Goal: Task Accomplishment & Management: Complete application form

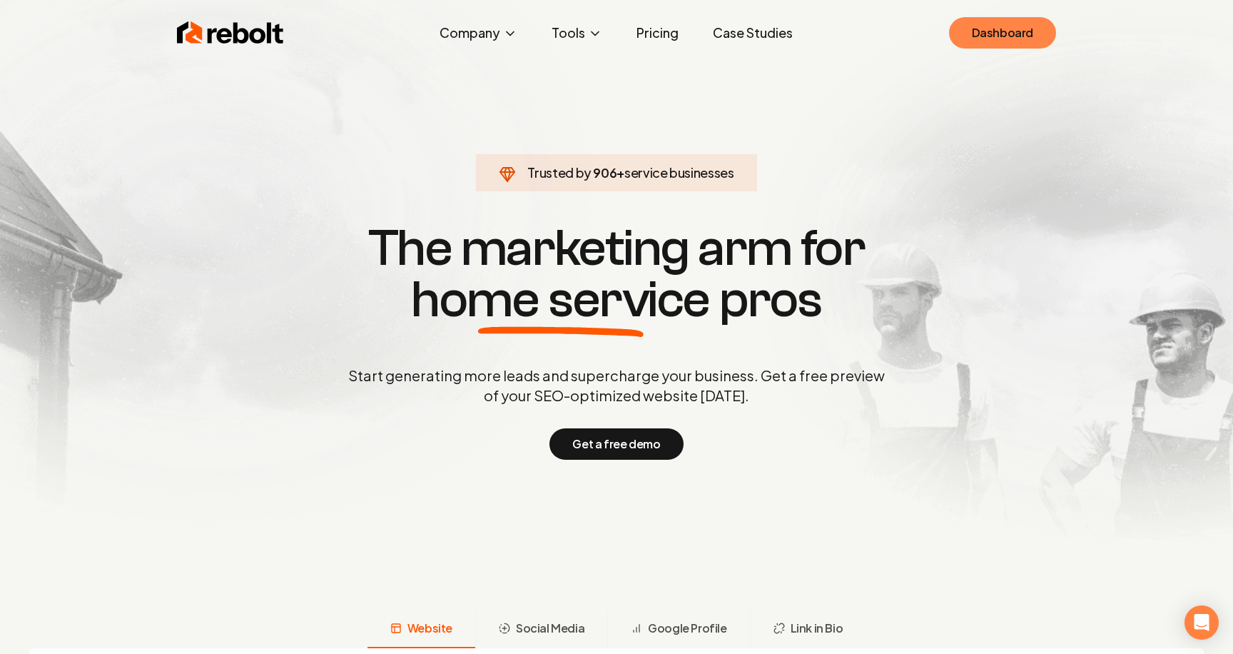
click at [992, 36] on link "Dashboard" at bounding box center [1002, 32] width 107 height 31
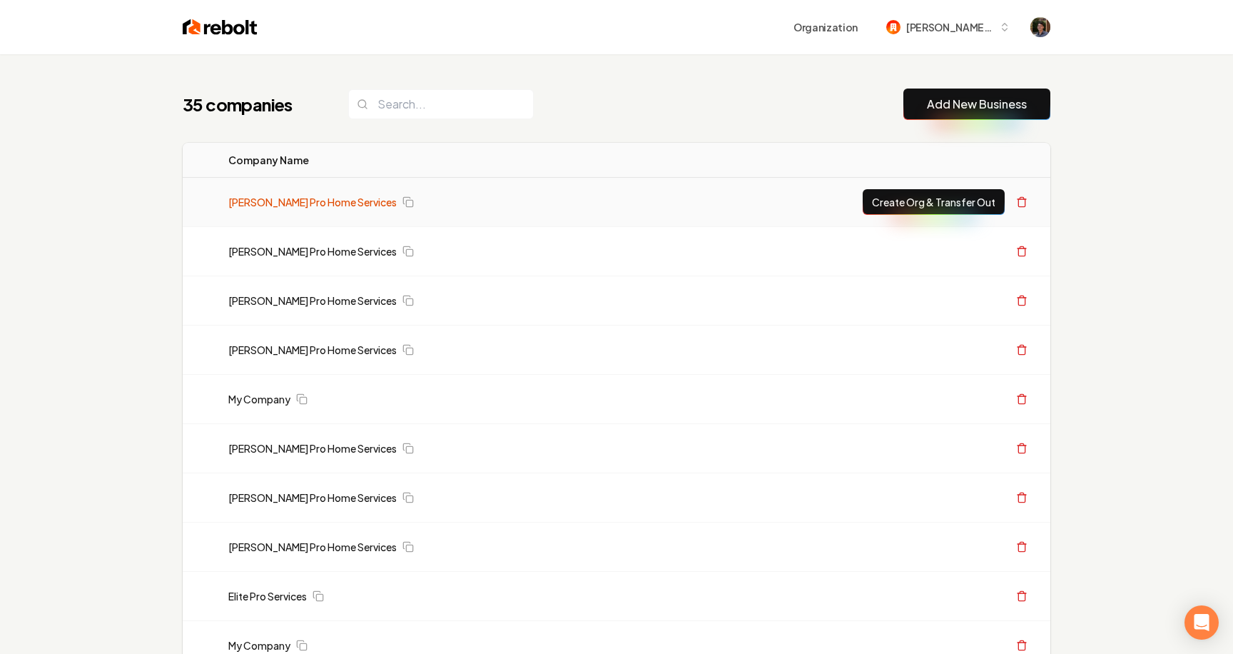
click at [337, 205] on link "[PERSON_NAME] Pro Home Services" at bounding box center [312, 202] width 168 height 14
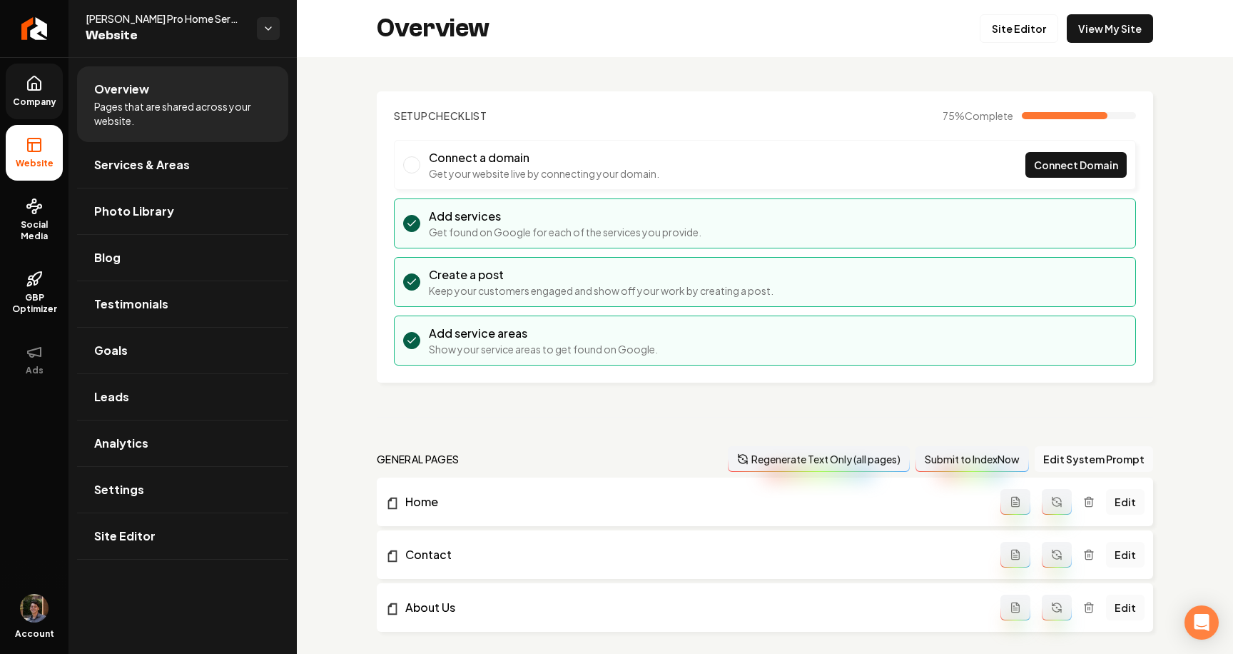
click at [26, 89] on icon at bounding box center [34, 83] width 17 height 17
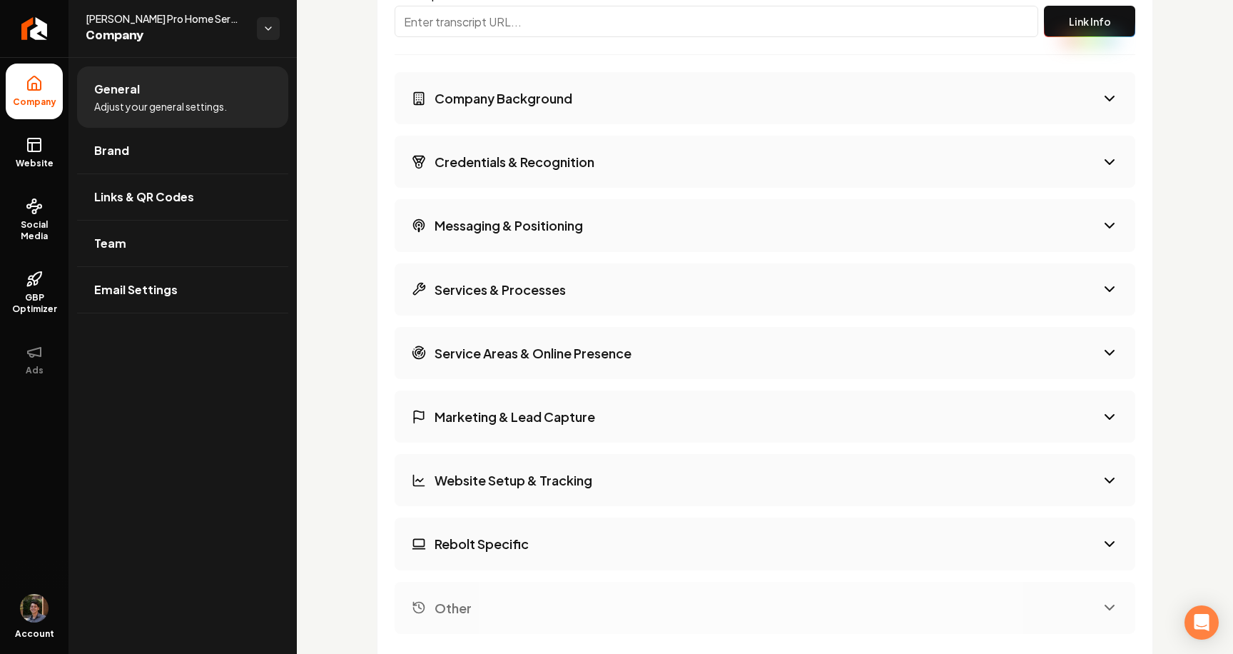
scroll to position [2063, 0]
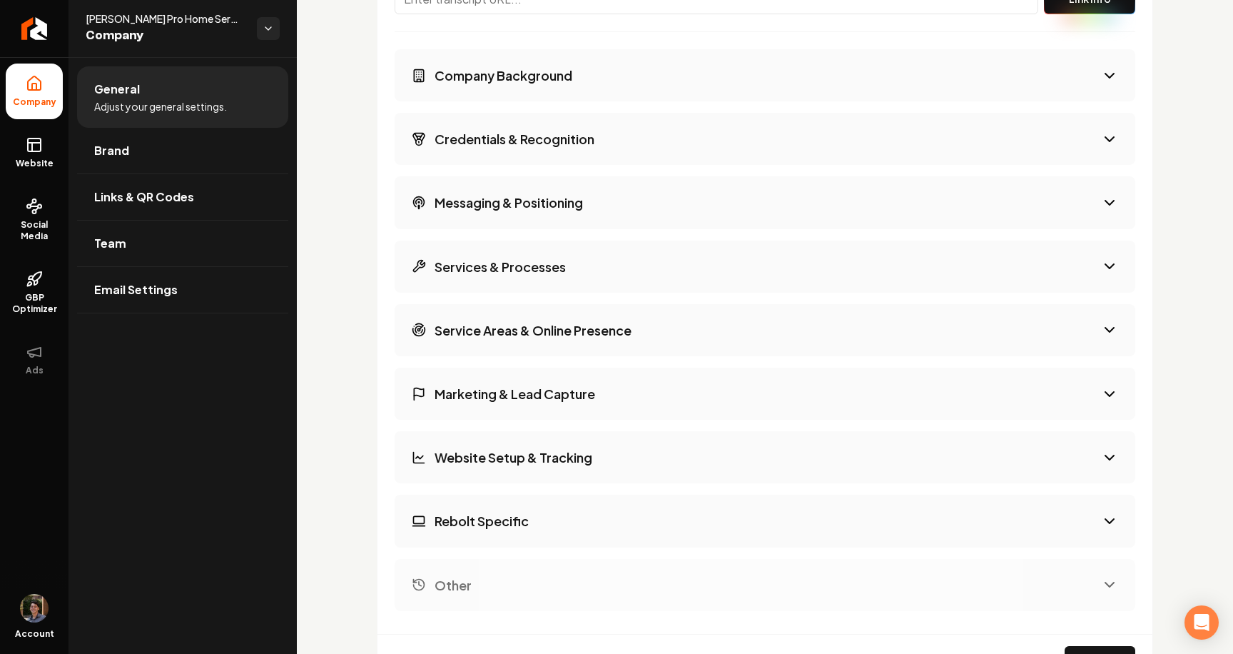
click at [502, 515] on h3 "Rebolt Specific" at bounding box center [482, 521] width 94 height 18
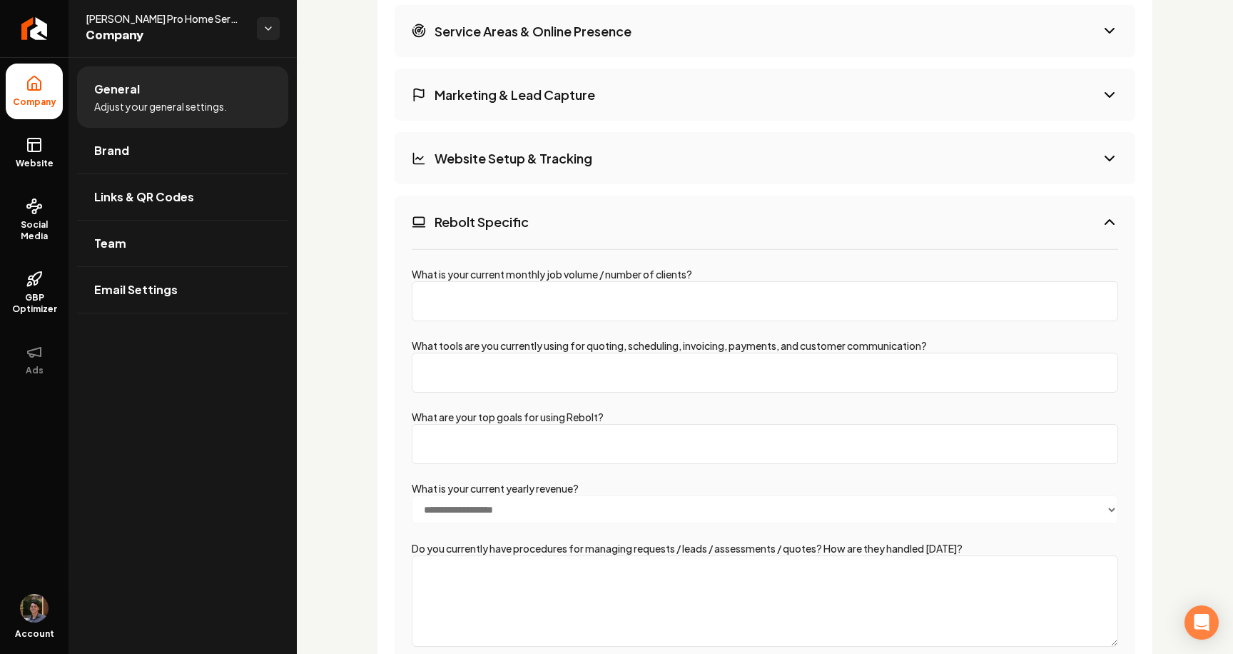
scroll to position [2468, 0]
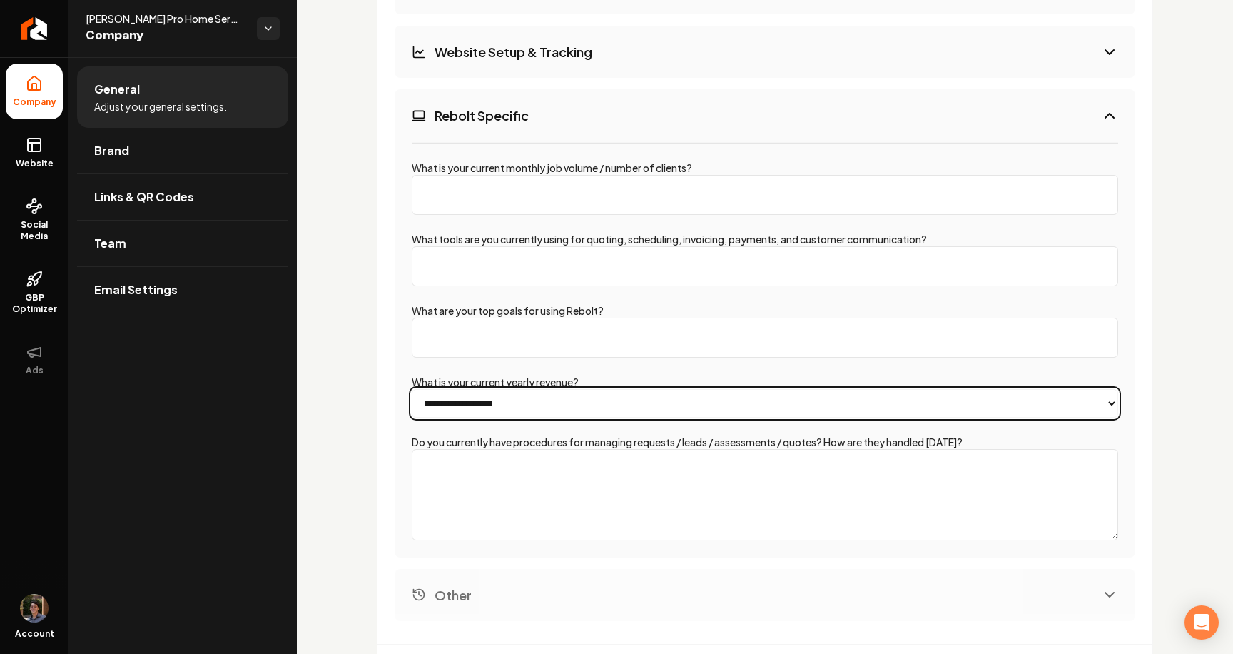
click at [552, 397] on select "**********" at bounding box center [765, 403] width 707 height 29
click at [412, 389] on select "**********" at bounding box center [765, 403] width 707 height 29
click at [552, 397] on select "**********" at bounding box center [765, 403] width 707 height 29
select select "*******"
click at [412, 389] on select "**********" at bounding box center [765, 403] width 707 height 29
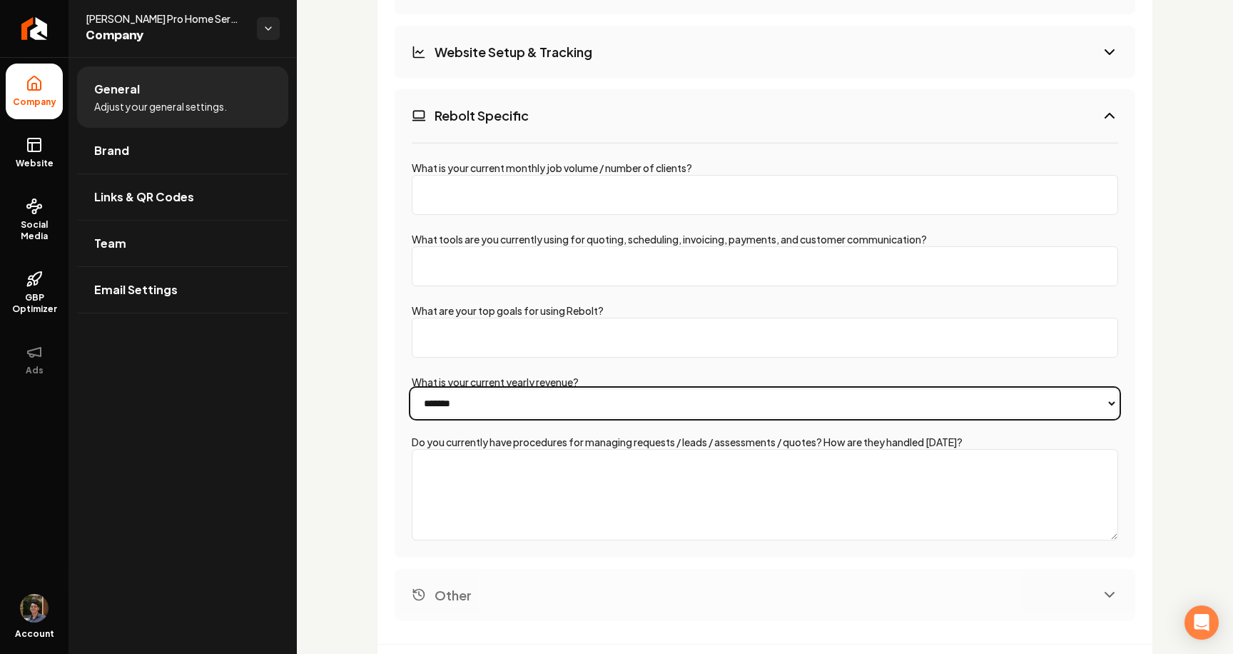
scroll to position [2588, 0]
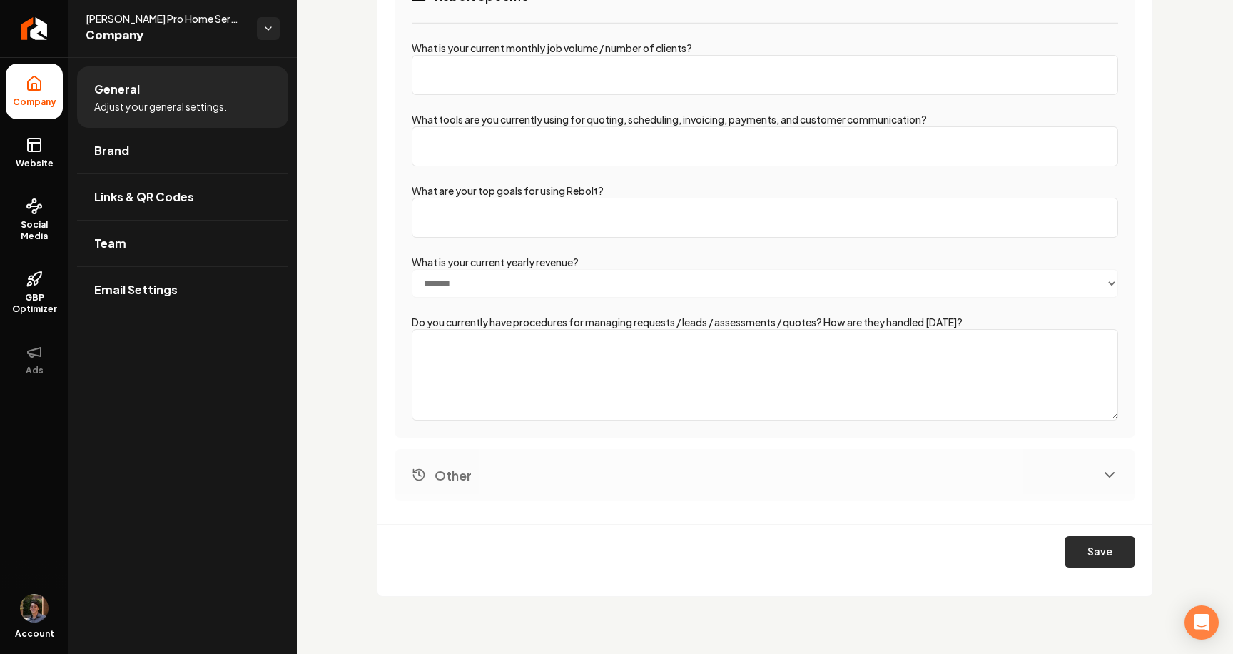
click at [1081, 545] on button "Save" at bounding box center [1100, 551] width 71 height 31
click at [32, 31] on icon "Return to dashboard" at bounding box center [34, 28] width 23 height 23
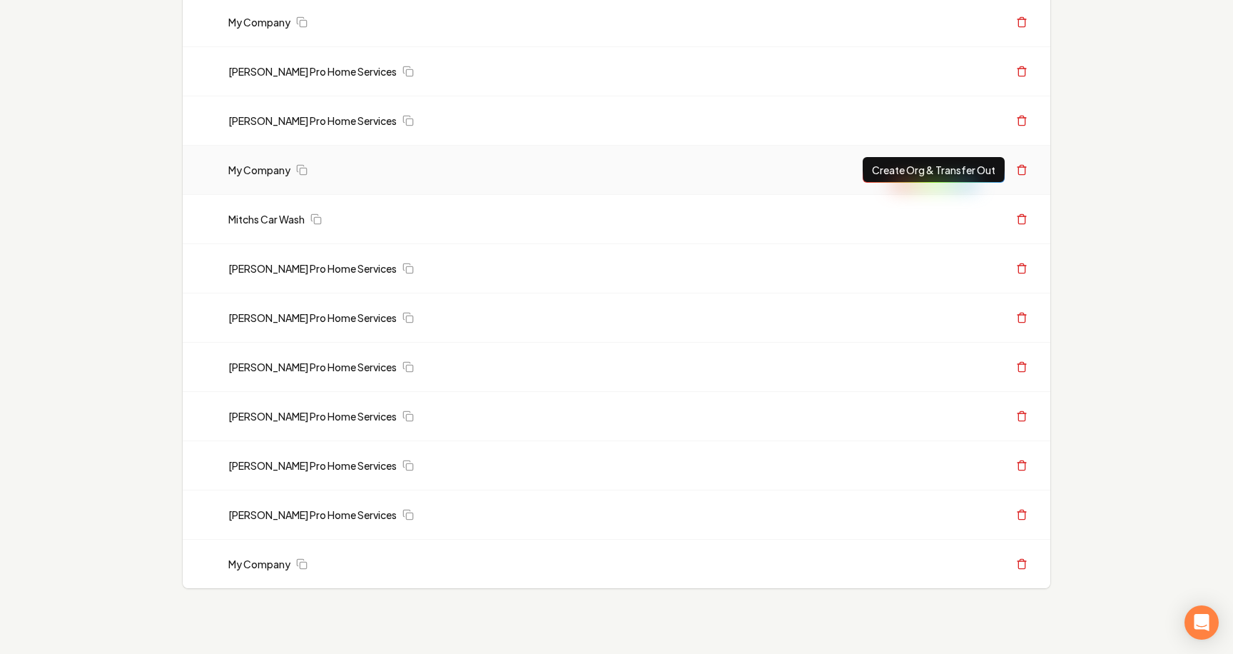
scroll to position [1338, 0]
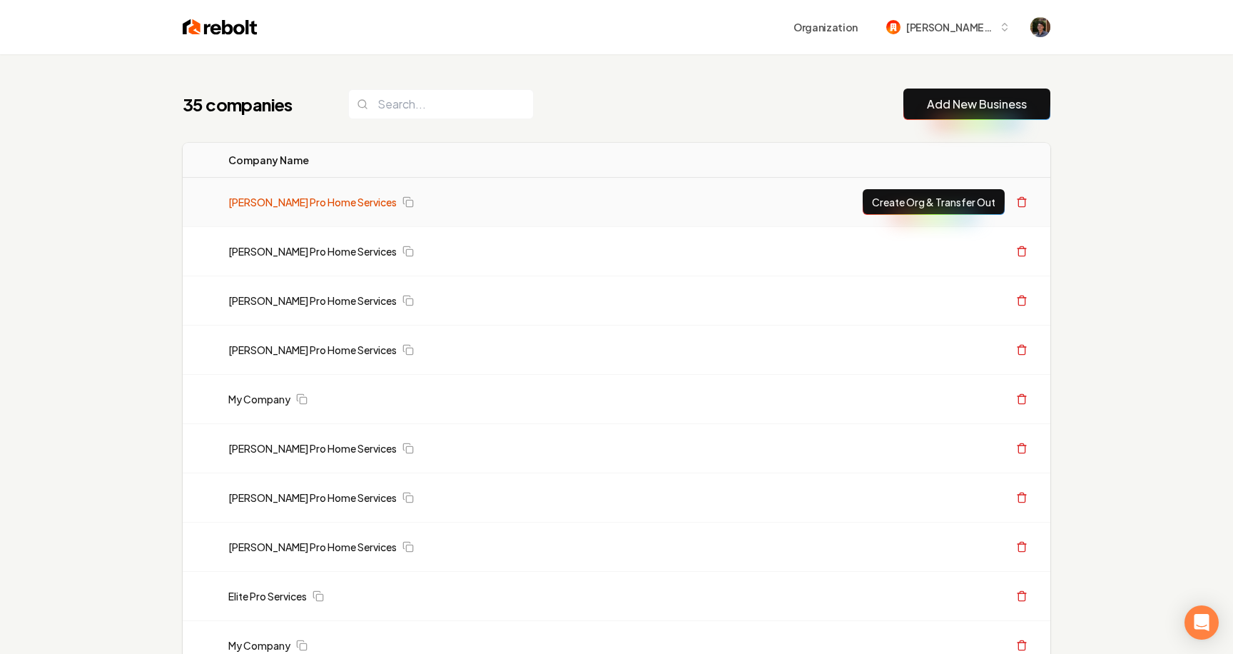
click at [237, 199] on link "[PERSON_NAME] Pro Home Services" at bounding box center [312, 202] width 168 height 14
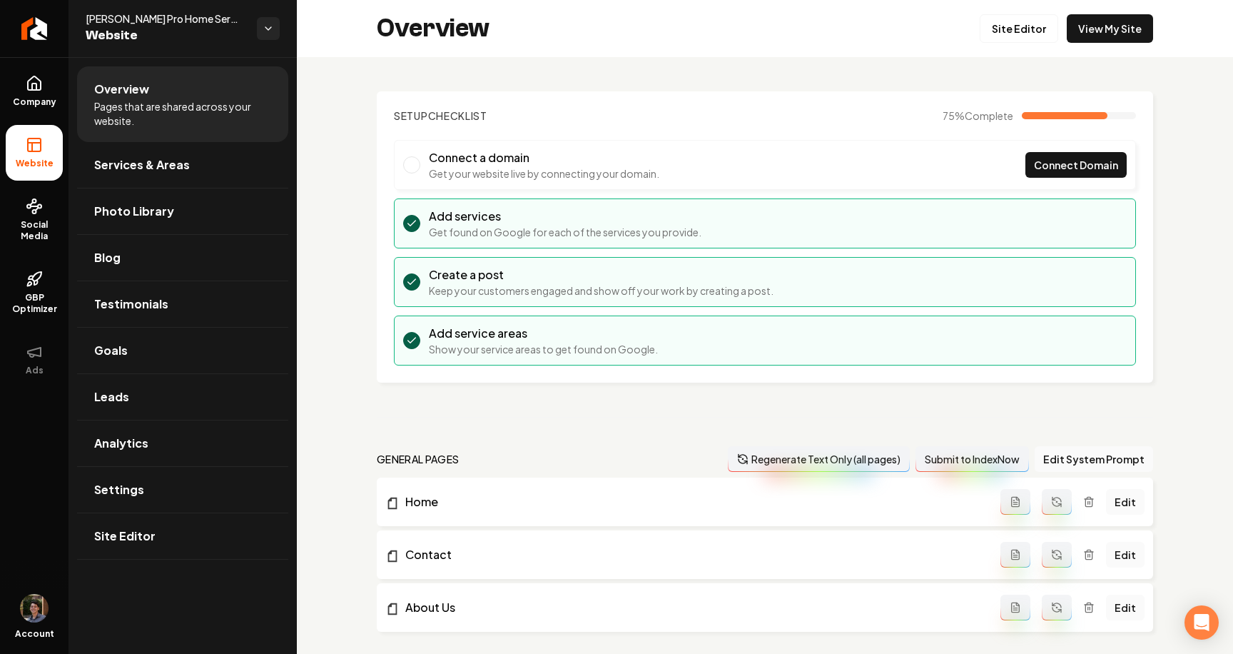
scroll to position [84, 0]
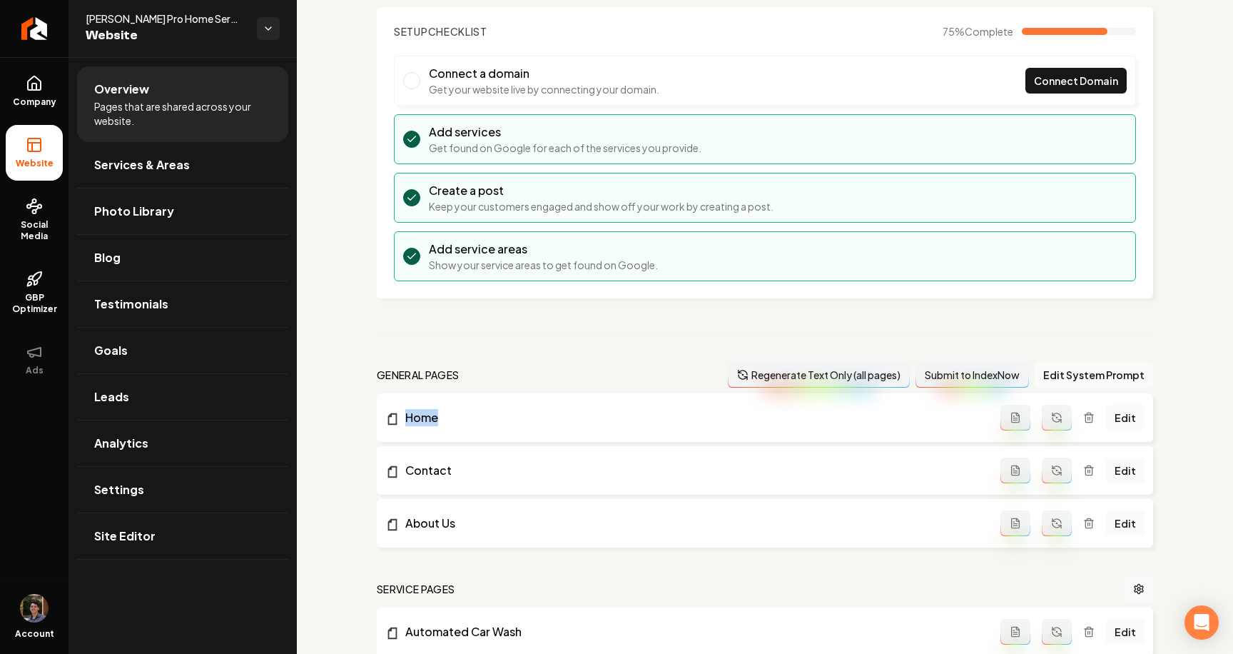
click at [1065, 416] on button "Main content area" at bounding box center [1057, 418] width 30 height 26
click at [679, 335] on div "Setup Checklist 75 % Complete Connect a domain Get your website live by connect…" at bounding box center [765, 595] width 936 height 1244
click at [642, 326] on div "Setup Checklist 75 % Complete Connect a domain Get your website live by connect…" at bounding box center [765, 595] width 936 height 1244
click at [432, 522] on link "About Us" at bounding box center [692, 523] width 615 height 17
click at [436, 424] on link "Home" at bounding box center [692, 417] width 615 height 17
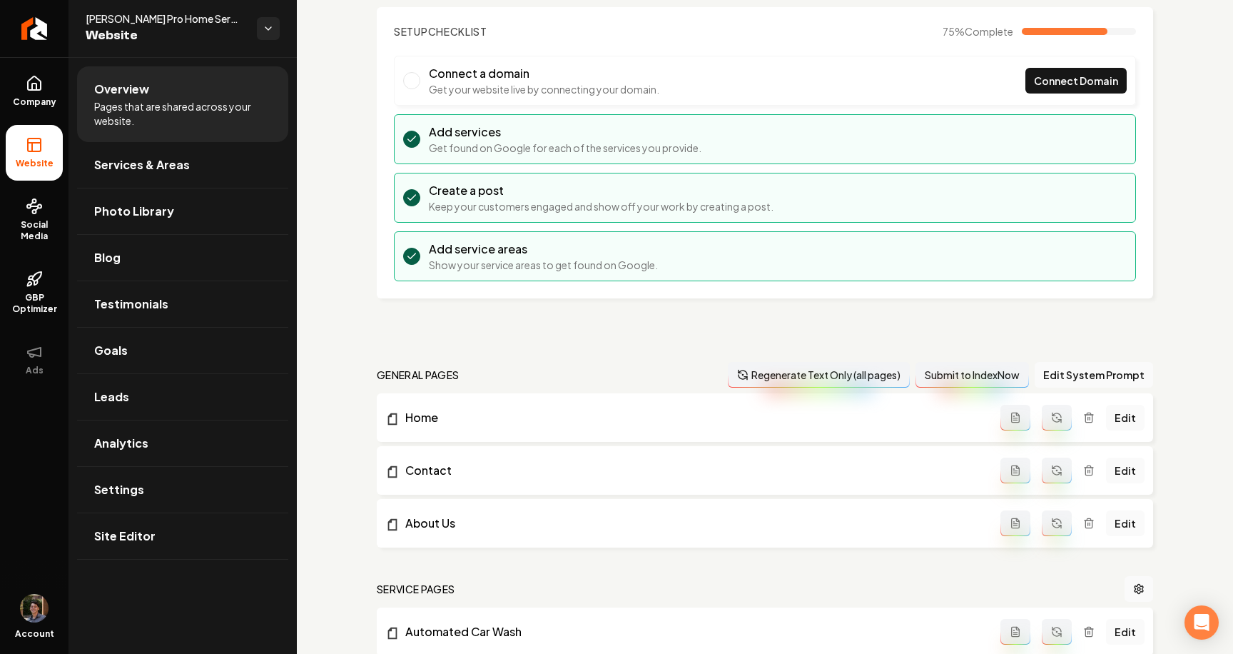
click at [1060, 517] on icon "Main content area" at bounding box center [1056, 522] width 11 height 11
click at [1057, 420] on icon "Main content area" at bounding box center [1057, 418] width 14 height 14
click at [775, 366] on button "Regenerate Text Only (all pages)" at bounding box center [819, 375] width 182 height 26
click at [426, 418] on link "Home" at bounding box center [692, 417] width 615 height 17
click at [424, 522] on link "About Us" at bounding box center [692, 523] width 615 height 17
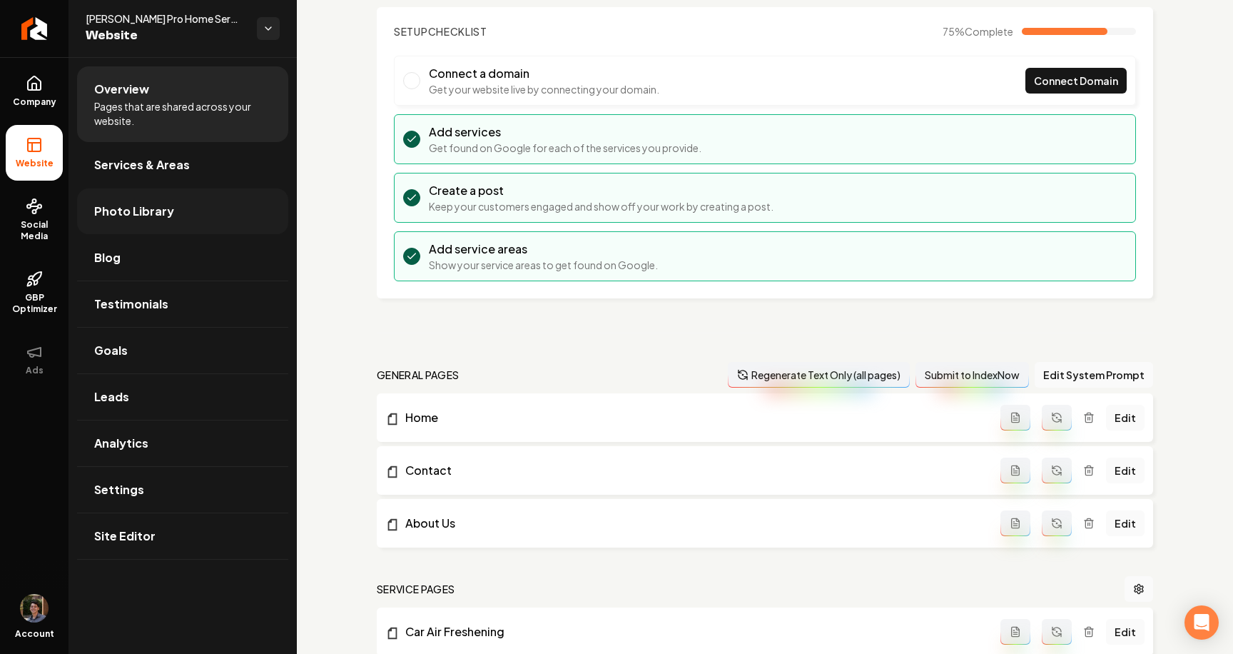
click at [208, 220] on link "Photo Library" at bounding box center [182, 211] width 211 height 46
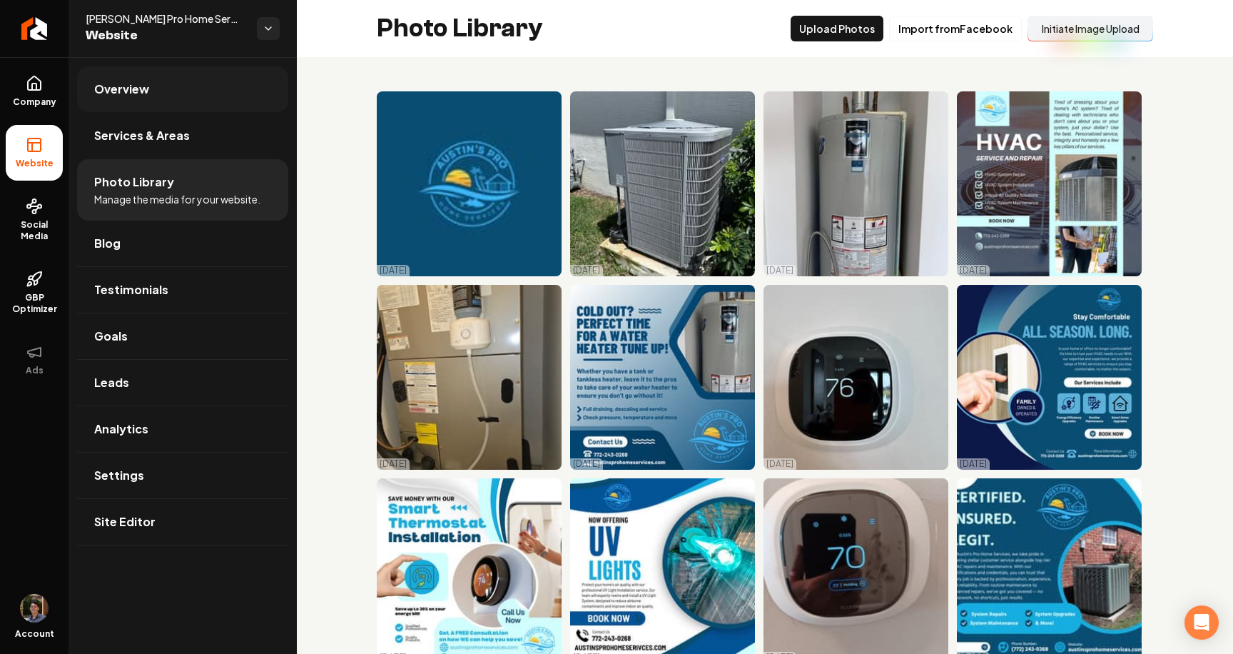
click at [183, 74] on link "Overview" at bounding box center [182, 89] width 211 height 46
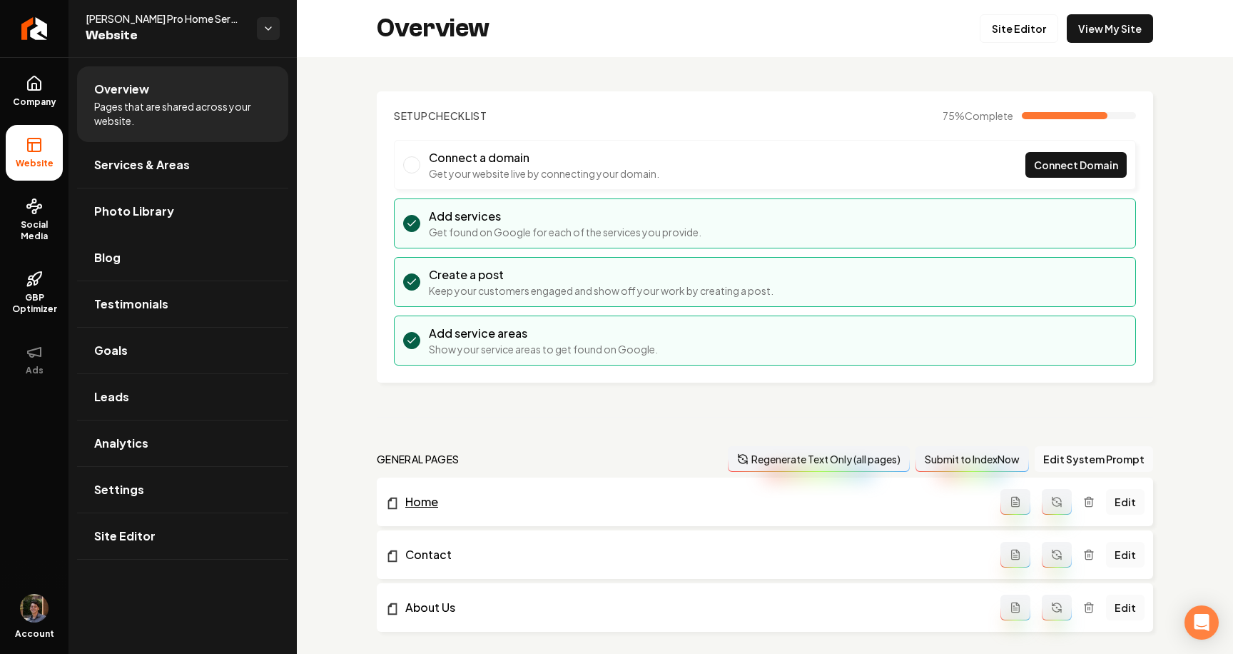
click at [415, 502] on link "Home" at bounding box center [692, 501] width 615 height 17
click at [1056, 497] on icon "Main content area" at bounding box center [1056, 501] width 11 height 11
click at [442, 502] on link "Home" at bounding box center [692, 501] width 615 height 17
click at [781, 455] on button "Regenerate Text Only (all pages)" at bounding box center [819, 459] width 182 height 26
click at [44, 11] on link "Return to dashboard" at bounding box center [34, 28] width 69 height 57
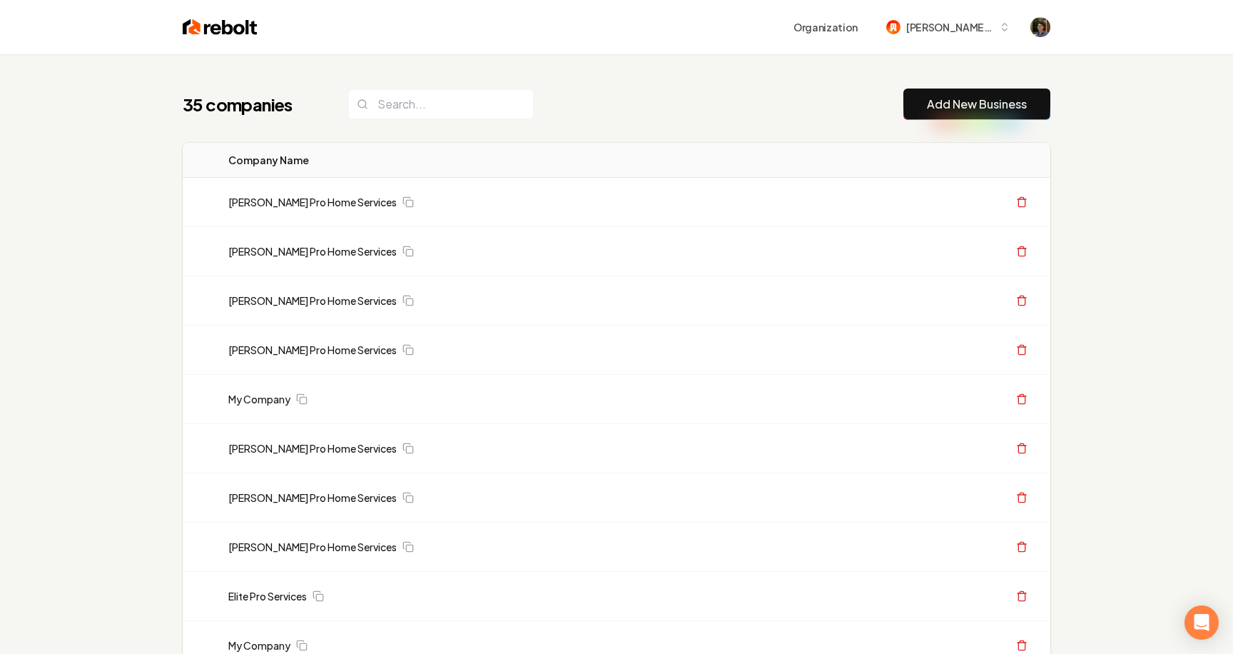
click at [974, 101] on link "Add New Business" at bounding box center [977, 104] width 100 height 17
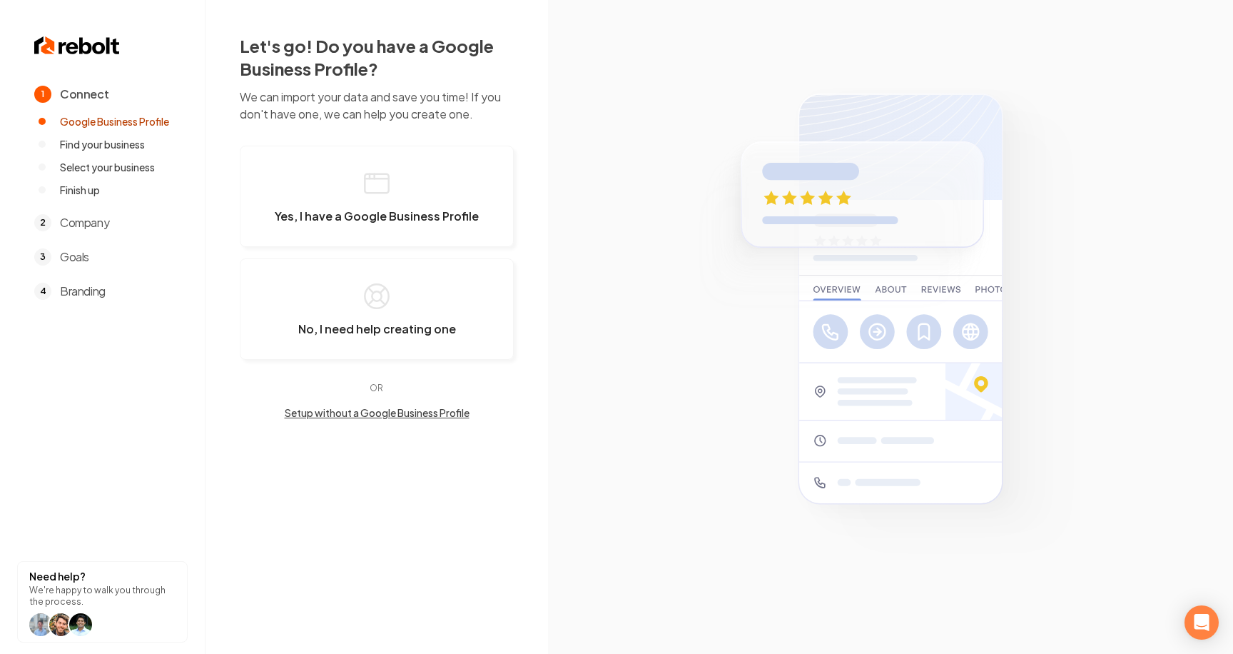
click at [441, 409] on button "Setup without a Google Business Profile" at bounding box center [377, 412] width 274 height 14
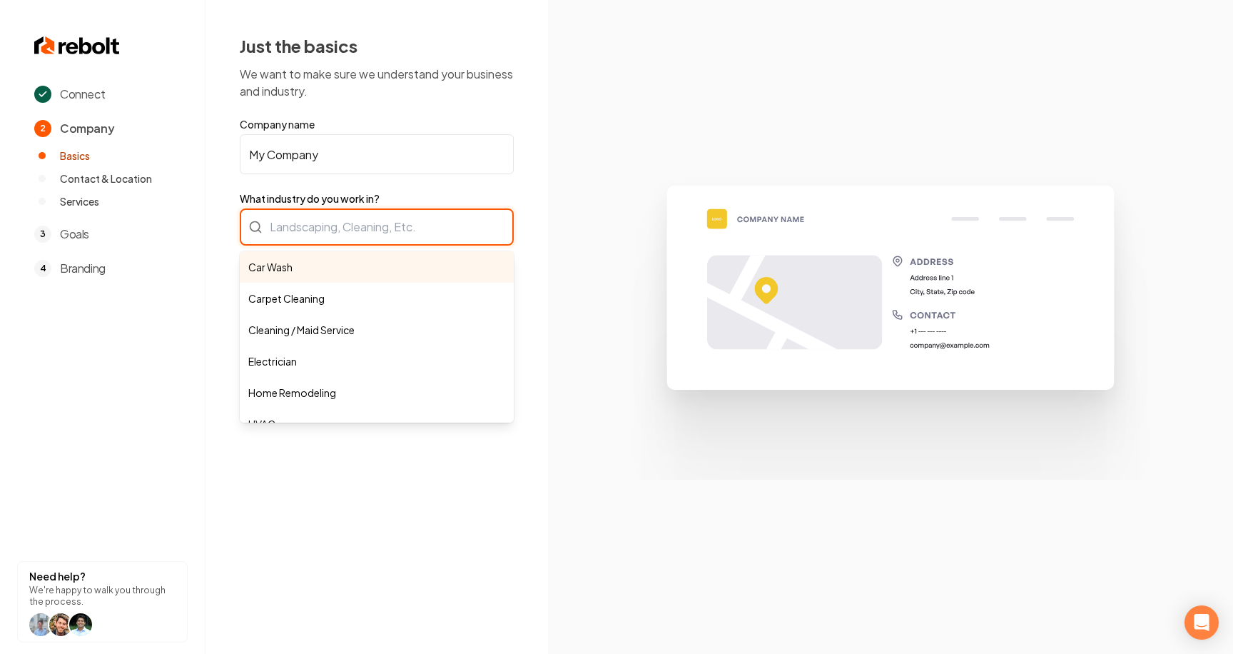
click at [391, 232] on div "Car Wash Carpet Cleaning Cleaning / Maid Service Electrician Home Remodeling HV…" at bounding box center [377, 226] width 274 height 37
click at [545, 197] on div "Just the basics We want to make sure we understand your business and industry. …" at bounding box center [377, 220] width 343 height 441
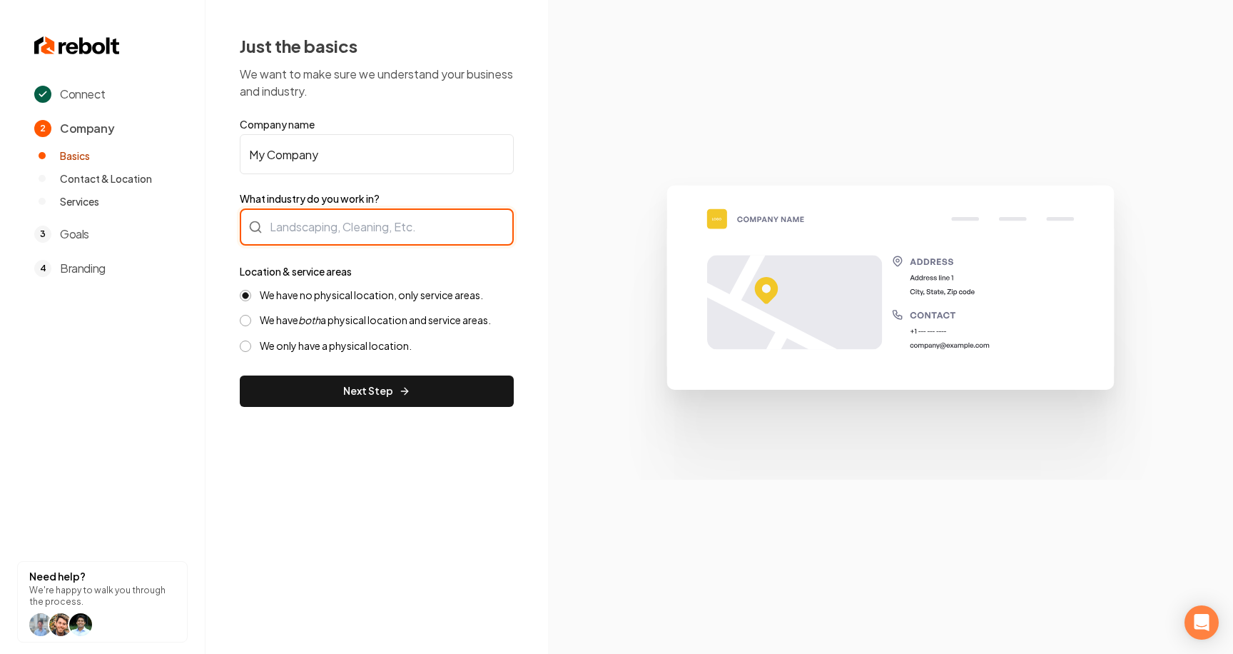
click at [471, 208] on div at bounding box center [377, 226] width 274 height 37
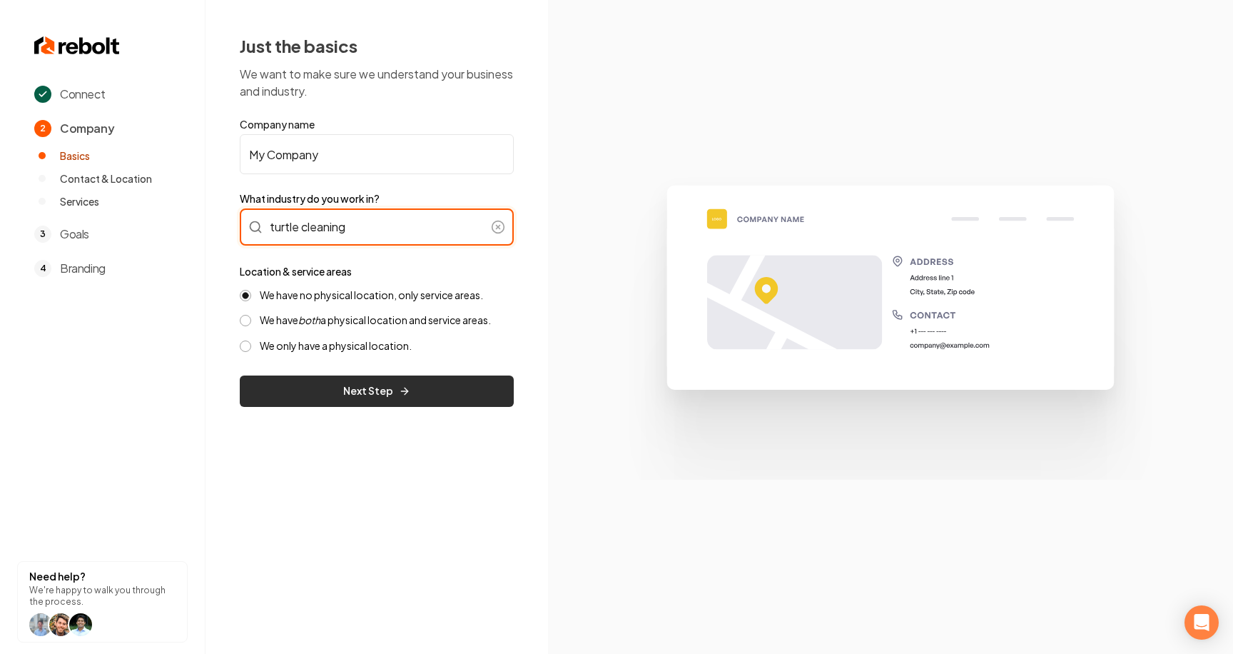
type input "turtle cleaning"
click at [402, 400] on button "Next Step" at bounding box center [377, 390] width 274 height 31
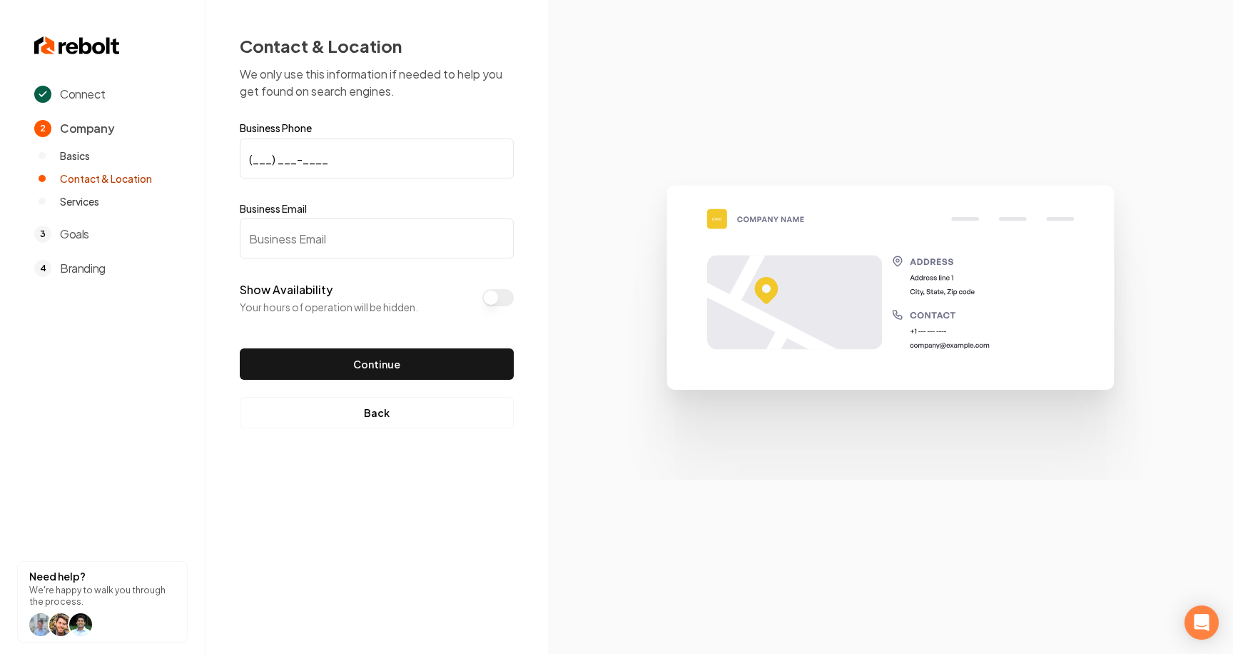
click at [349, 162] on input "(___) ___-____" at bounding box center [377, 158] width 274 height 40
type input "[PHONE_NUMBER]"
click at [347, 238] on input "Business Email" at bounding box center [377, 238] width 274 height 40
type input "[EMAIL_ADDRESS][DOMAIN_NAME]"
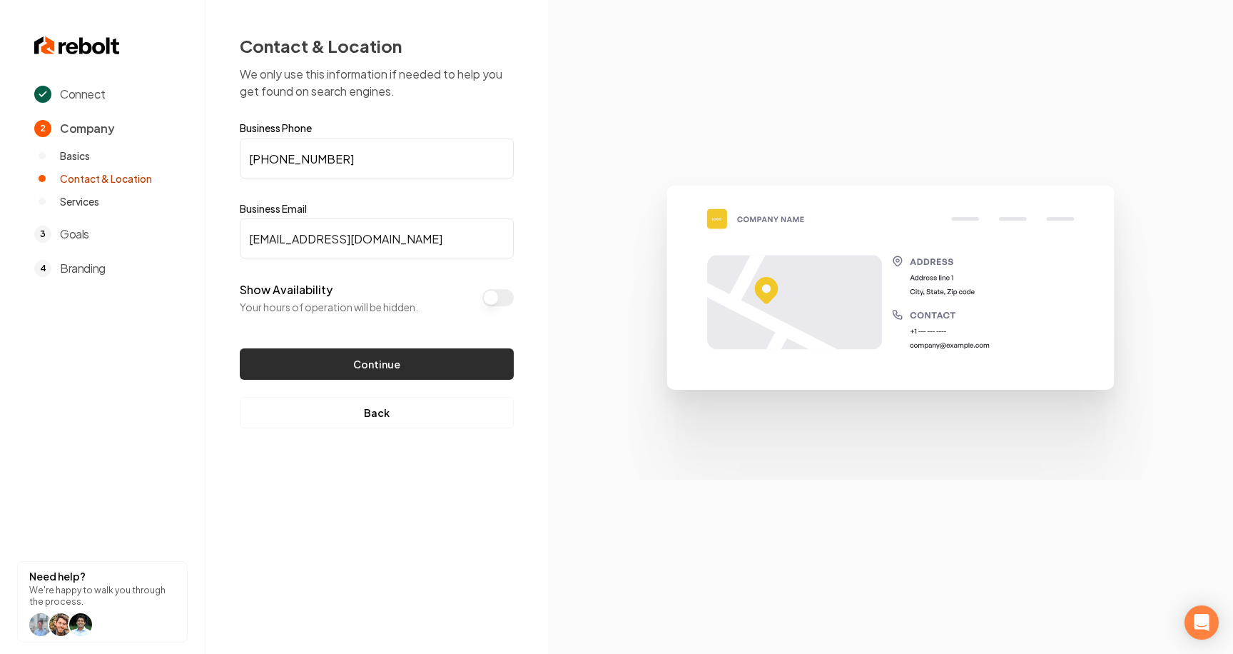
click at [380, 353] on button "Continue" at bounding box center [377, 363] width 274 height 31
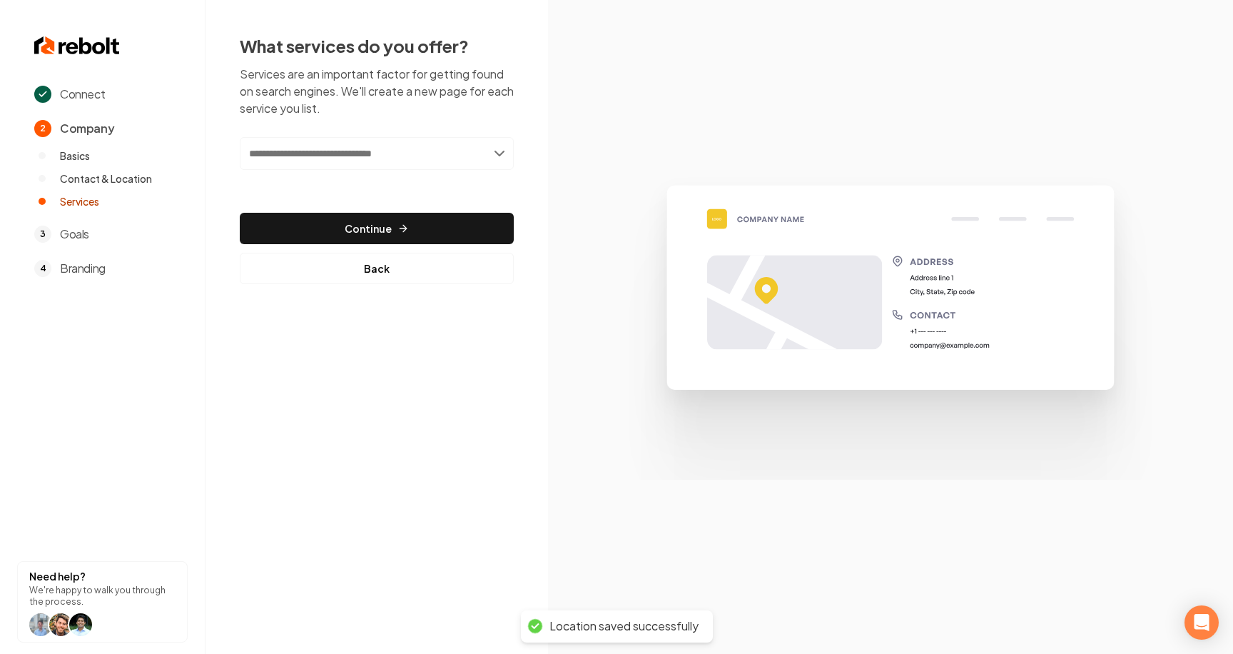
click at [350, 159] on input "text" at bounding box center [377, 153] width 274 height 33
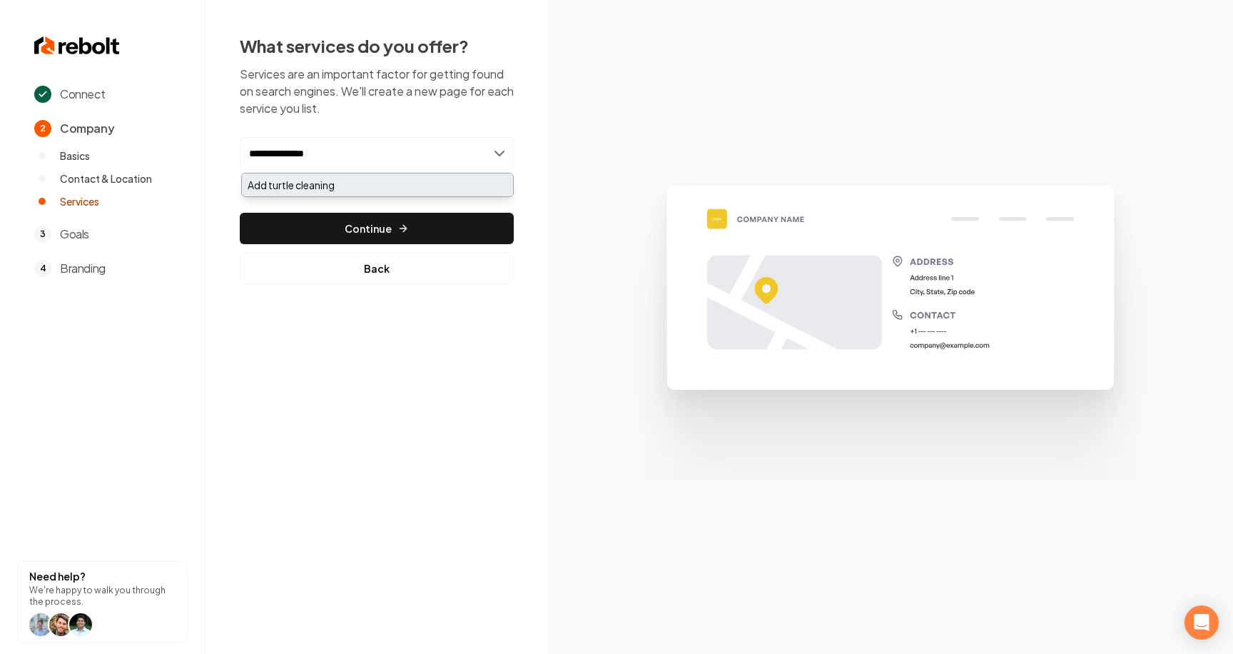
type input "**********"
click at [346, 182] on div "Add turtle cleaning" at bounding box center [377, 184] width 271 height 23
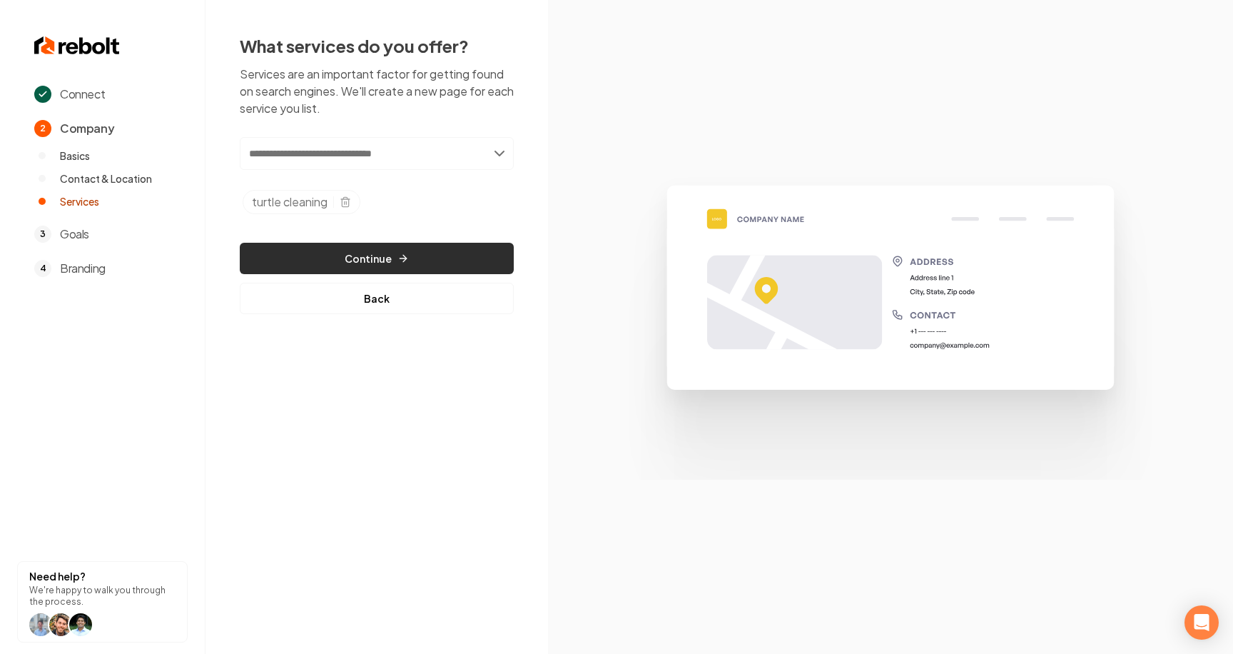
click at [360, 264] on button "Continue" at bounding box center [377, 258] width 274 height 31
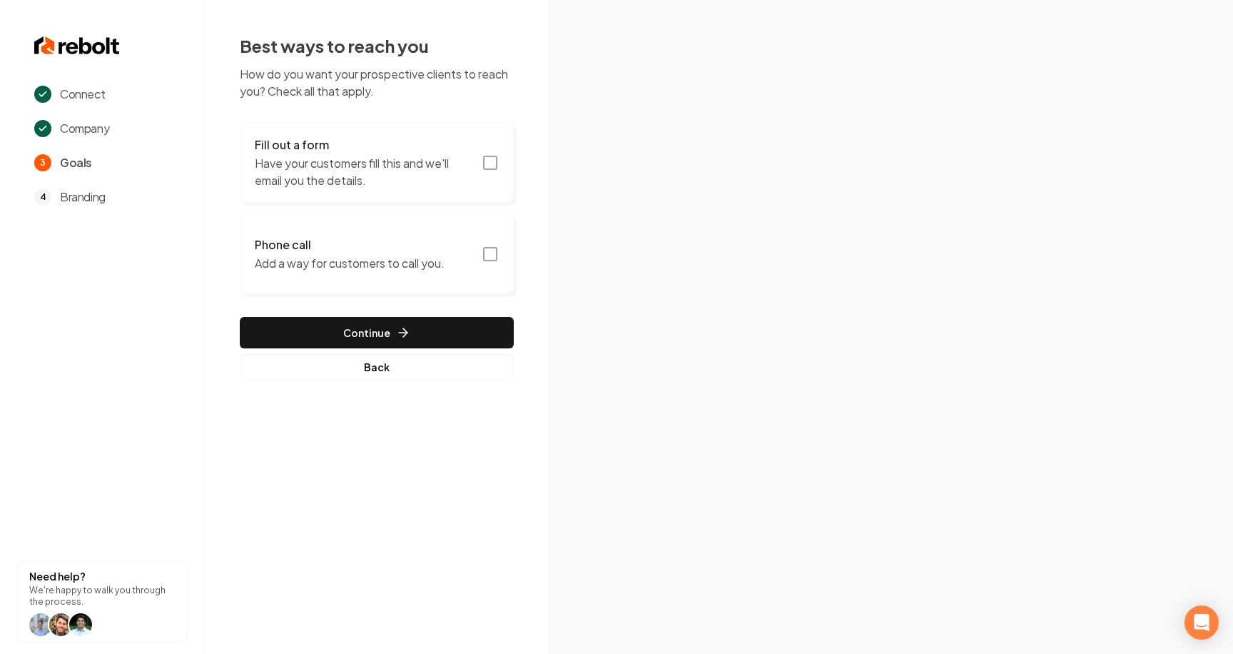
click at [360, 264] on p "Add a way for customers to call you." at bounding box center [350, 263] width 190 height 17
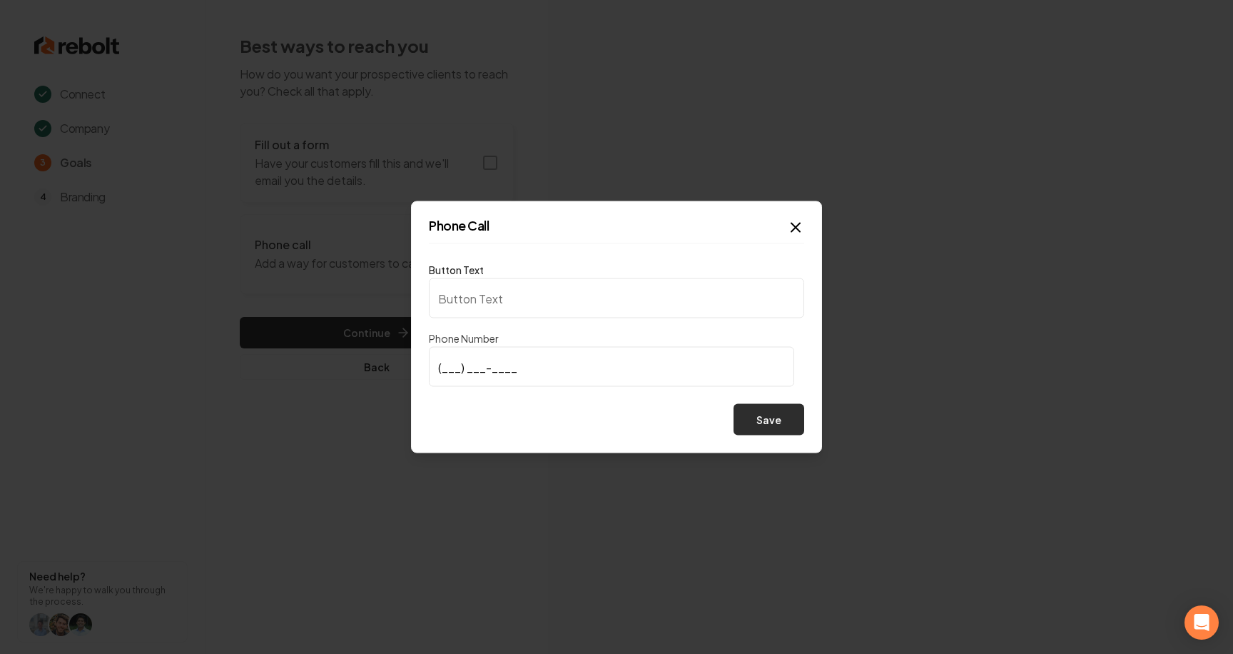
type input "Call us"
type input "[PHONE_NUMBER]"
click at [779, 419] on button "Save" at bounding box center [769, 419] width 71 height 31
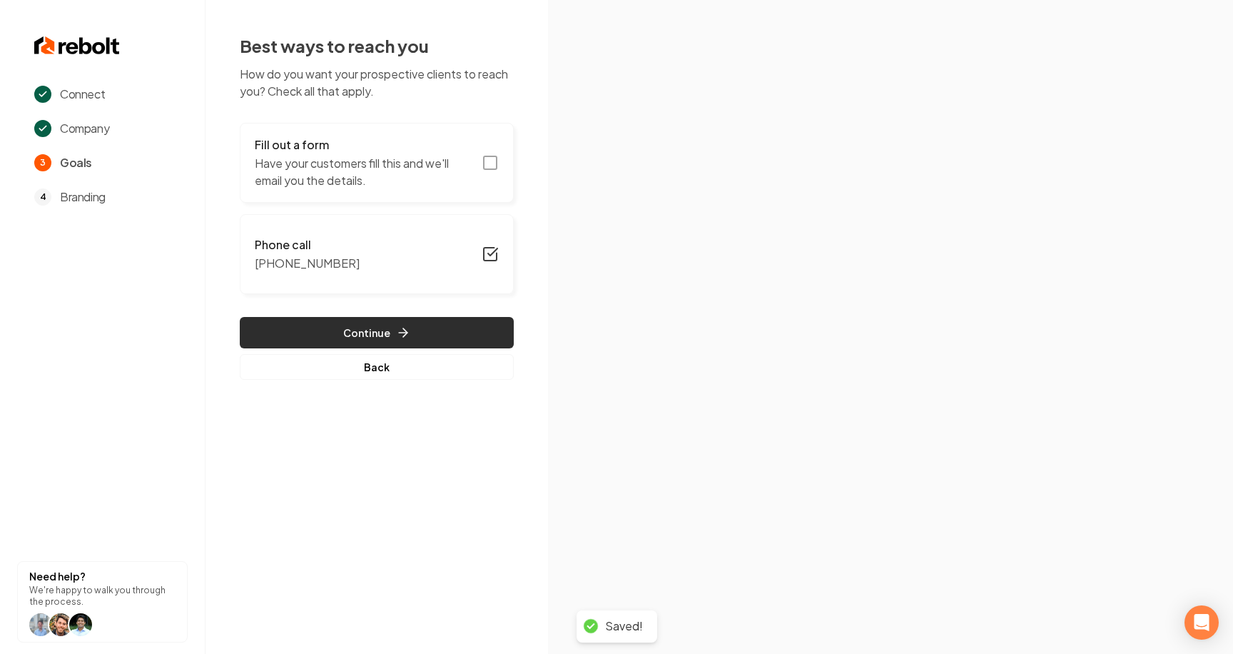
click at [440, 334] on button "Continue" at bounding box center [377, 332] width 274 height 31
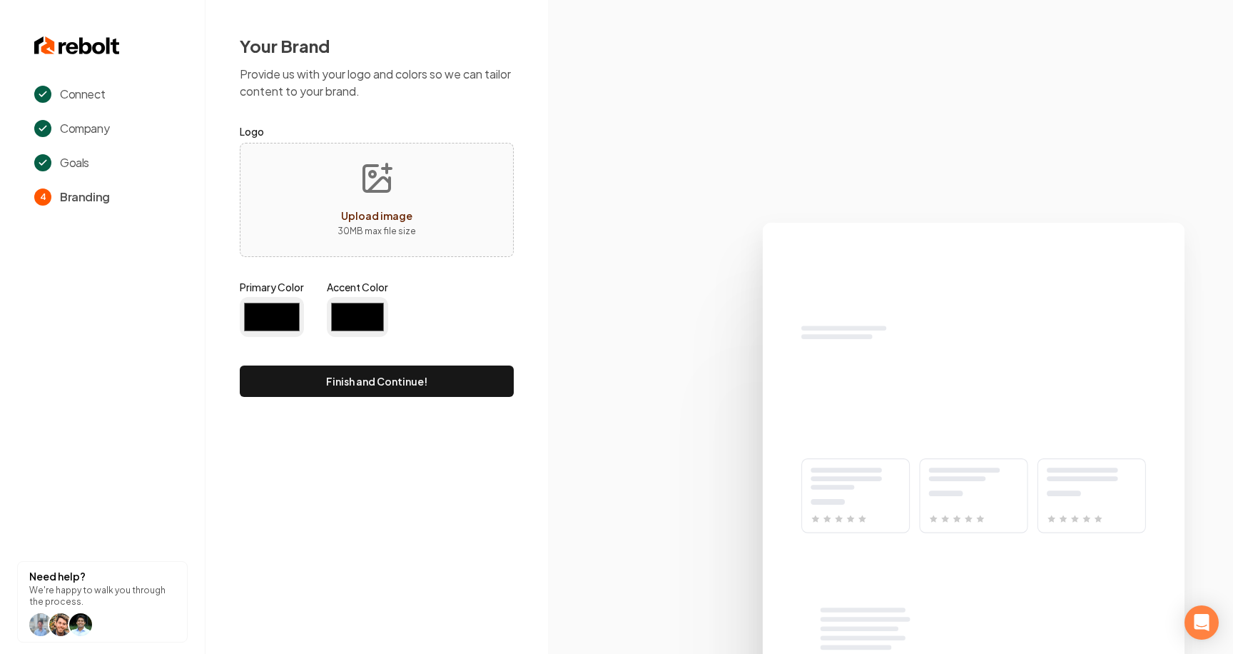
type input "#194d33"
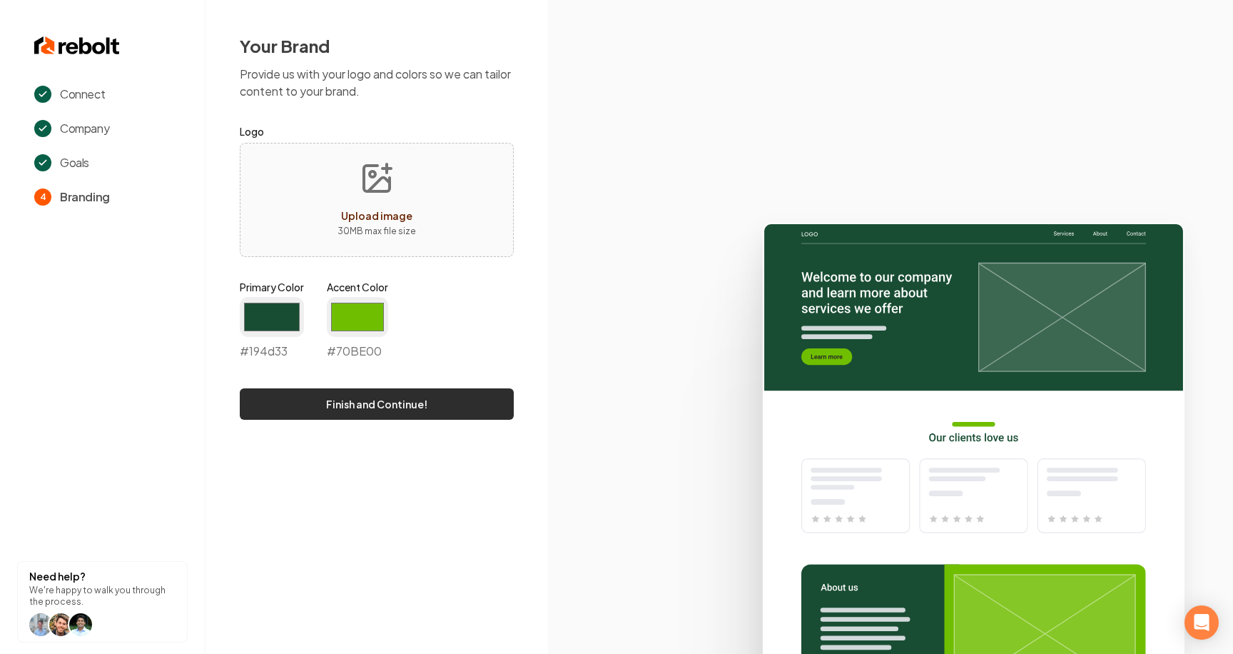
click at [426, 394] on button "Finish and Continue!" at bounding box center [377, 403] width 274 height 31
type input "#70be00"
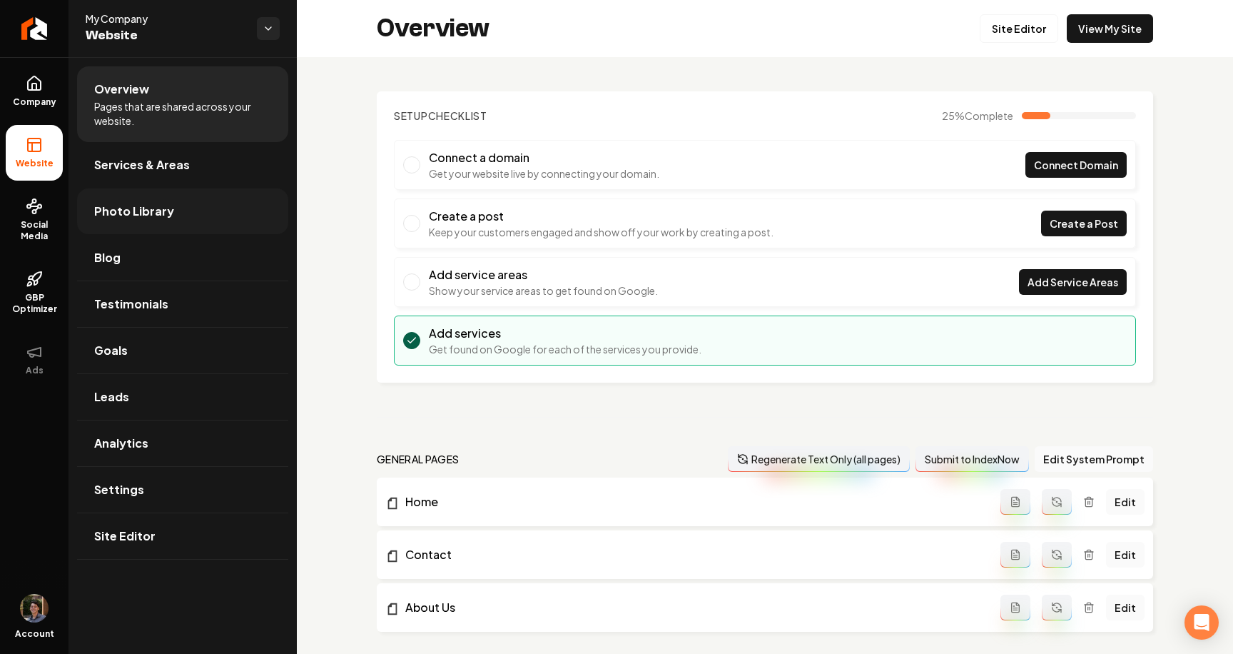
click at [214, 217] on link "Photo Library" at bounding box center [182, 211] width 211 height 46
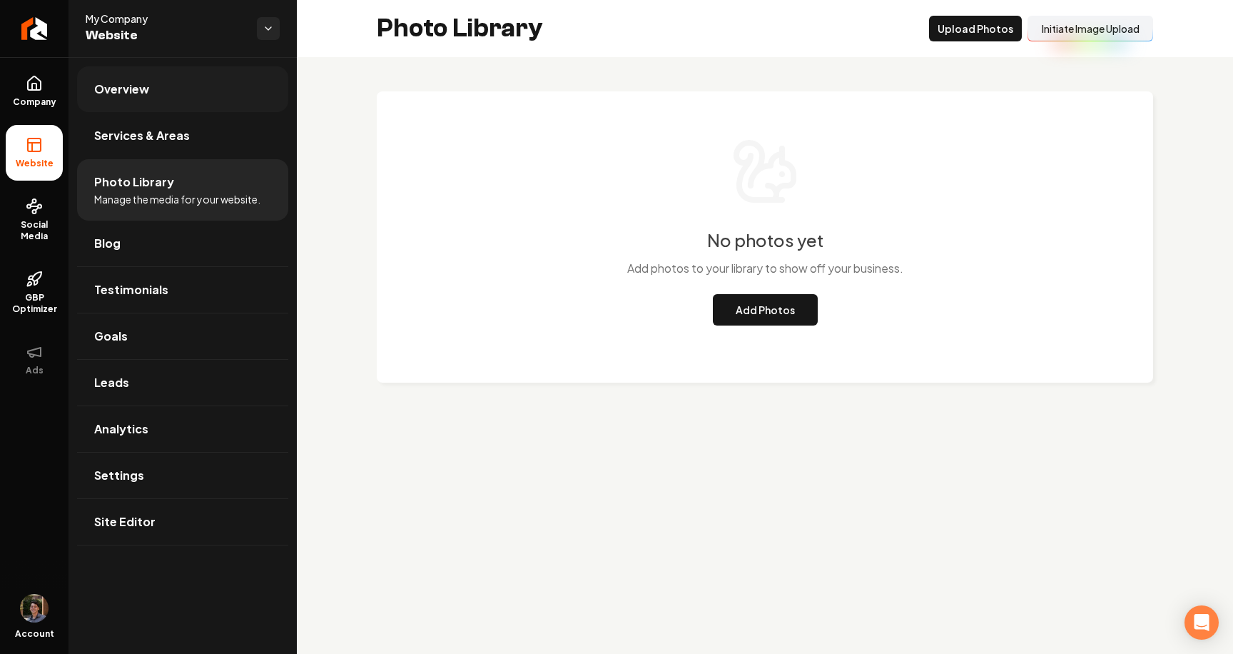
click at [163, 72] on link "Overview" at bounding box center [182, 89] width 211 height 46
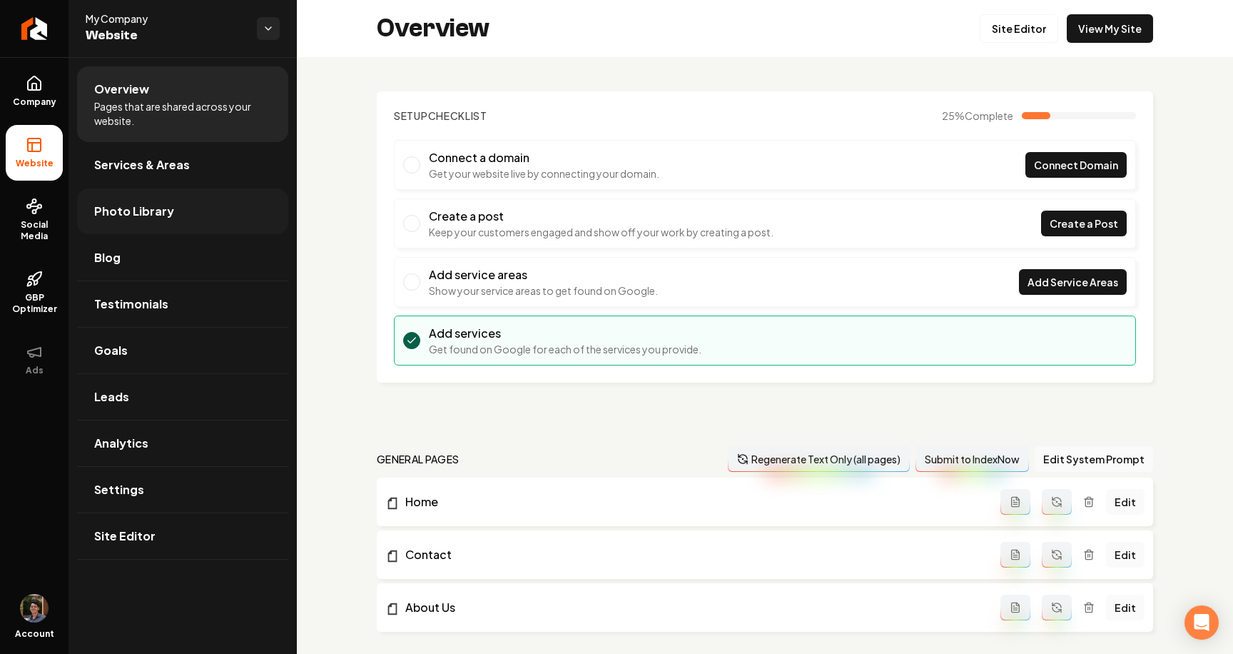
click at [131, 196] on link "Photo Library" at bounding box center [182, 211] width 211 height 46
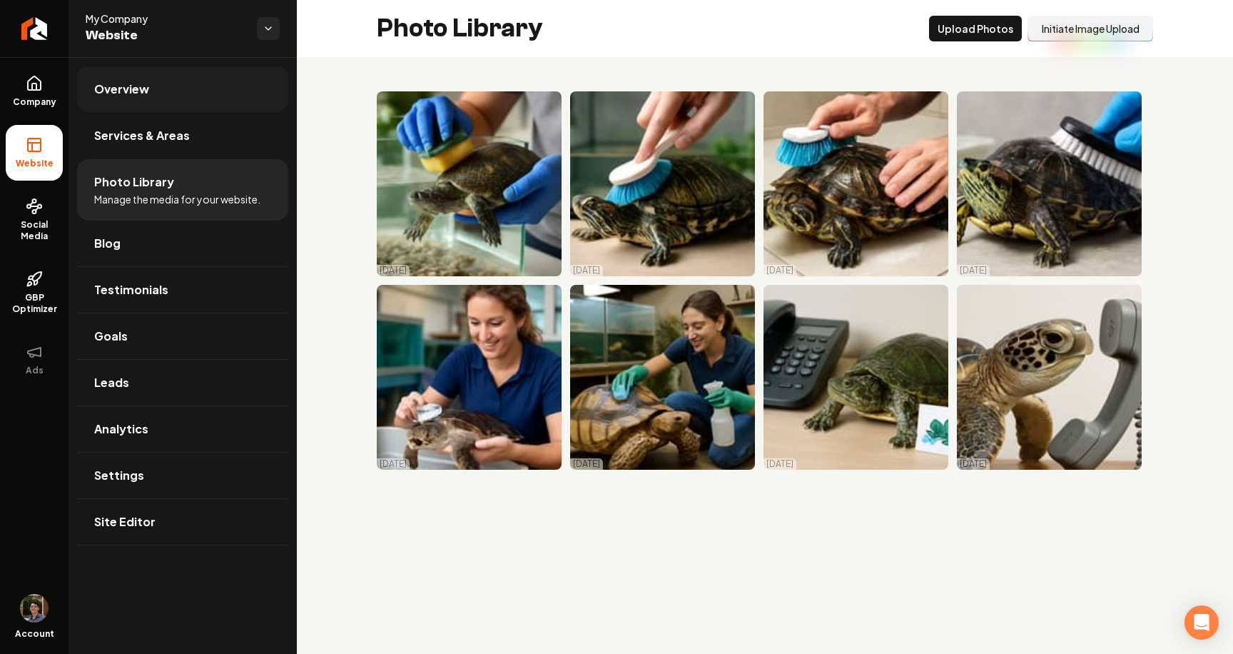
click at [176, 85] on link "Overview" at bounding box center [182, 89] width 211 height 46
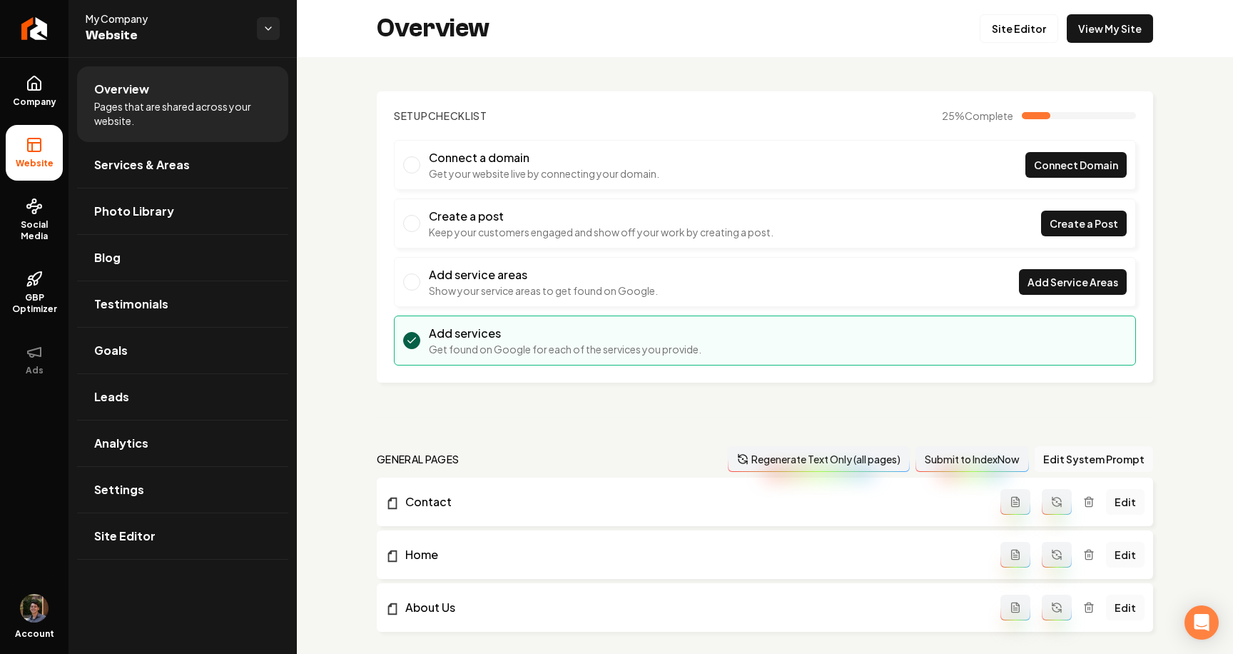
scroll to position [352, 0]
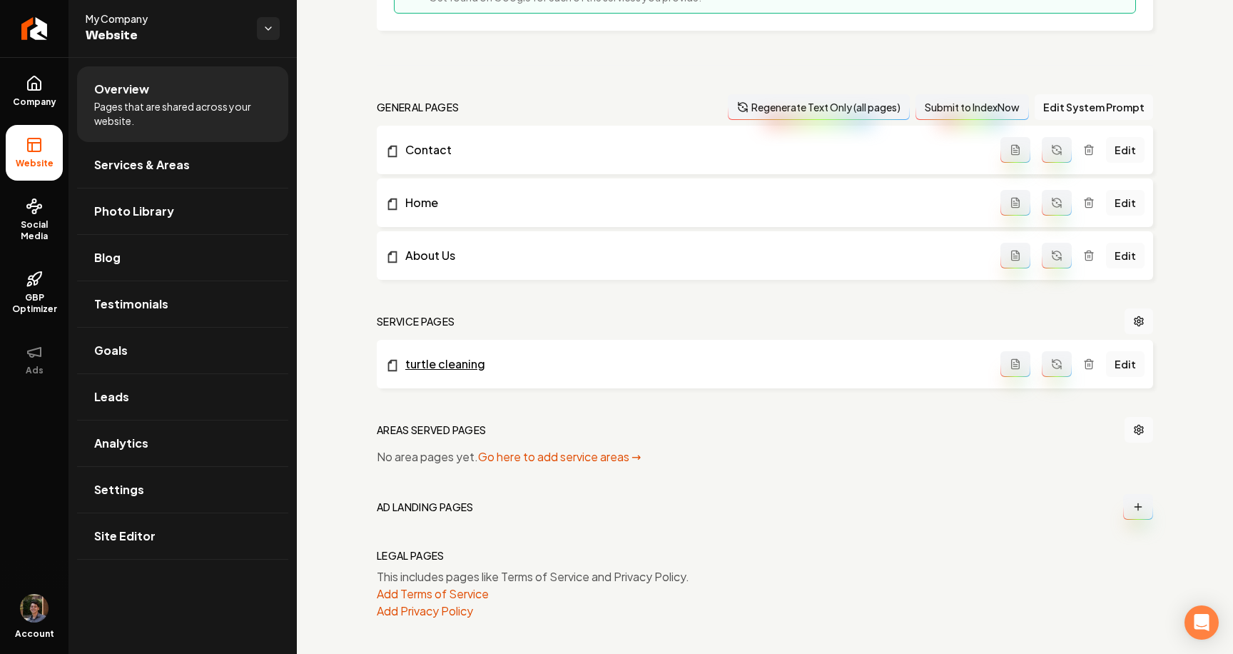
click at [459, 363] on link "turtle cleaning" at bounding box center [692, 363] width 615 height 17
click at [423, 264] on link "About Us" at bounding box center [692, 255] width 615 height 17
click at [419, 196] on link "Home" at bounding box center [692, 202] width 615 height 17
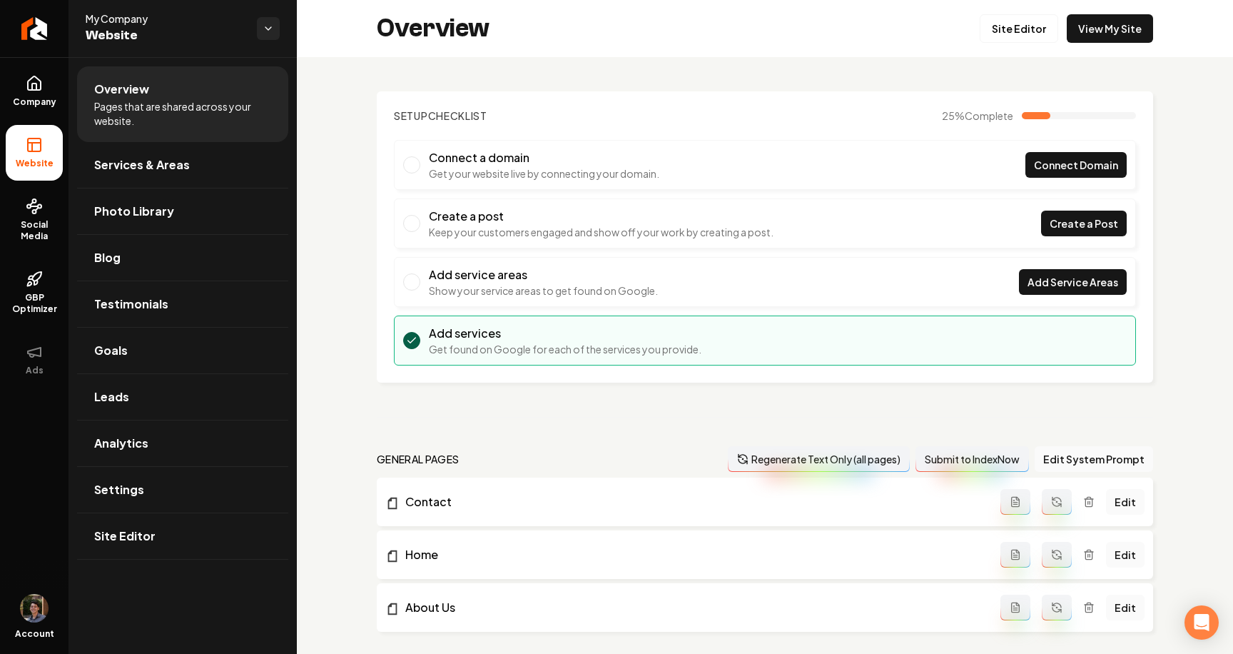
scroll to position [61, 0]
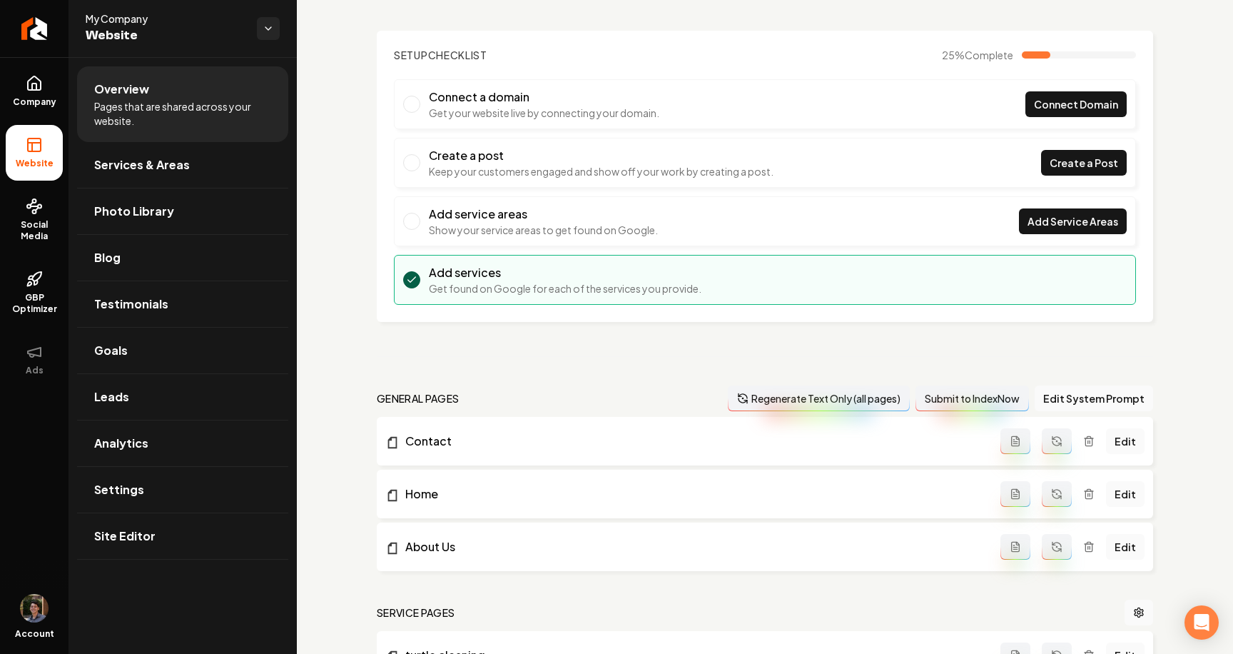
click at [772, 395] on button "Regenerate Text Only (all pages)" at bounding box center [819, 398] width 182 height 26
drag, startPoint x: 1049, startPoint y: 440, endPoint x: 767, endPoint y: 457, distance: 282.5
click at [767, 457] on li "Contact Edit" at bounding box center [765, 441] width 776 height 49
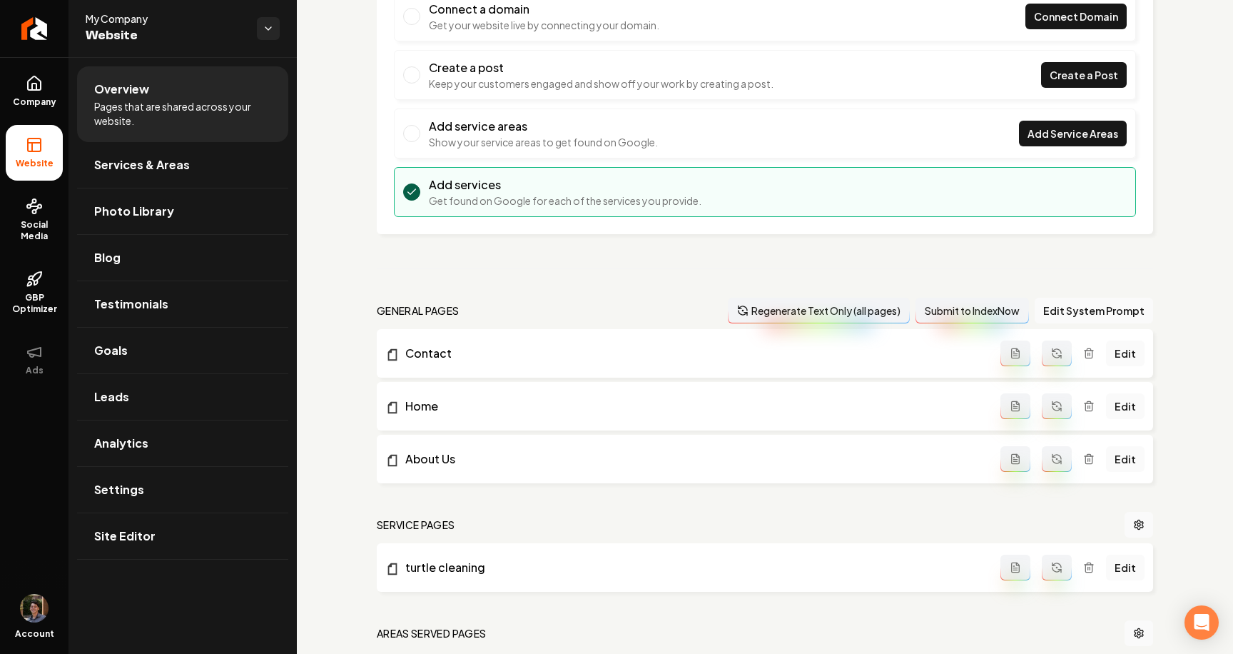
scroll to position [184, 0]
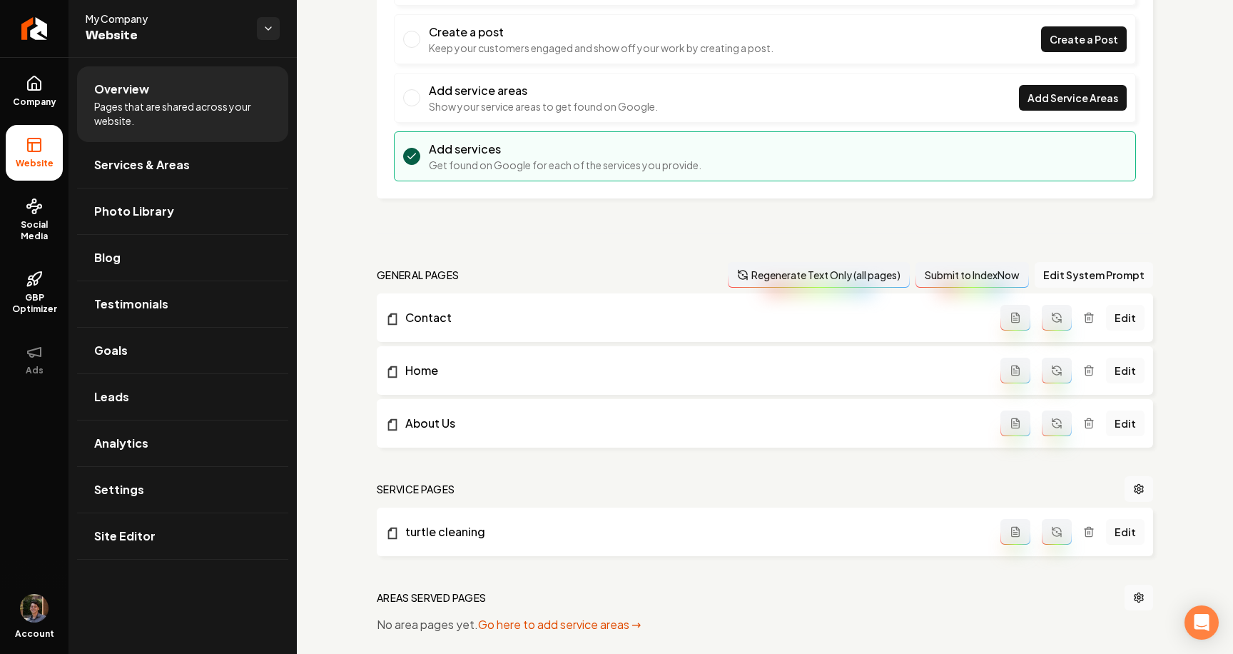
click at [1063, 316] on icon "Main content area" at bounding box center [1056, 317] width 11 height 11
click at [1063, 365] on icon "Main content area" at bounding box center [1056, 370] width 11 height 11
click at [1063, 420] on icon "Main content area" at bounding box center [1056, 422] width 11 height 11
click at [1011, 324] on button "Main content area" at bounding box center [1016, 318] width 30 height 26
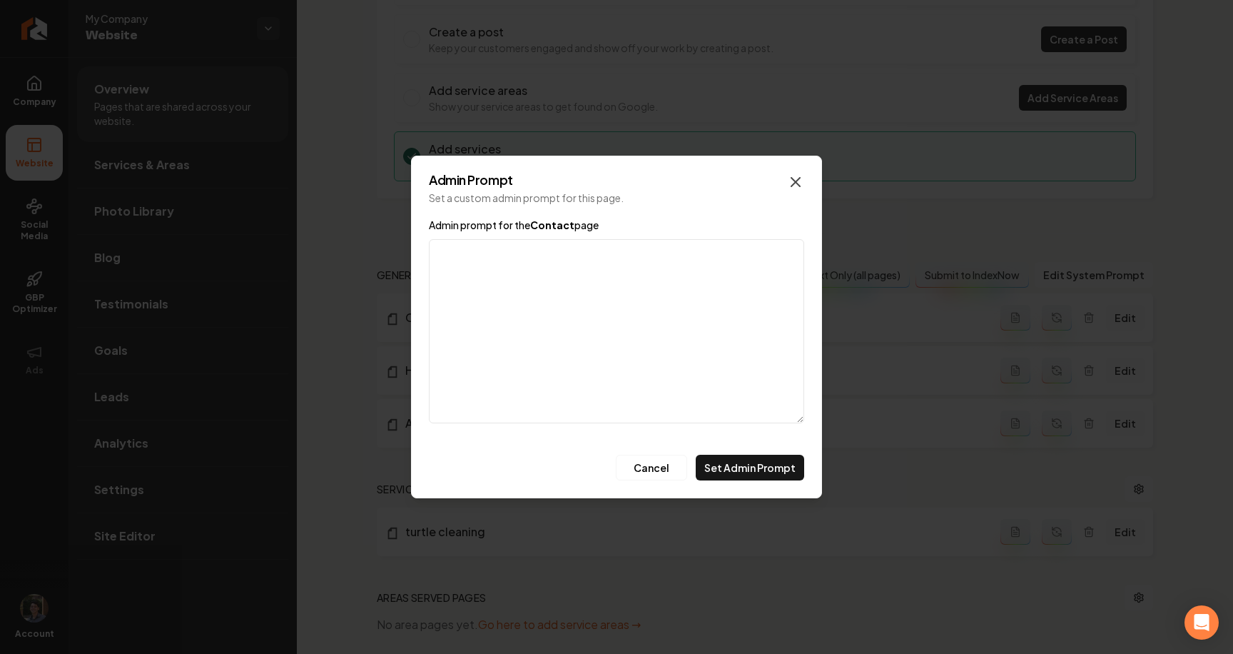
click at [791, 182] on icon "button" at bounding box center [795, 181] width 17 height 17
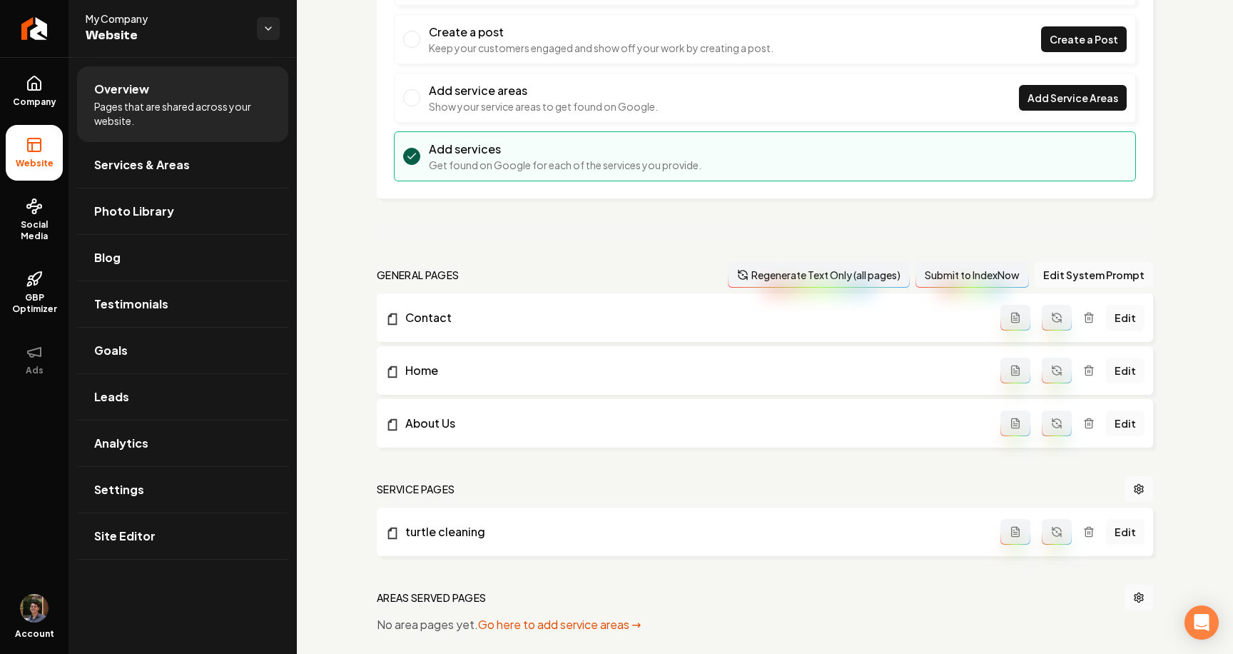
scroll to position [0, 0]
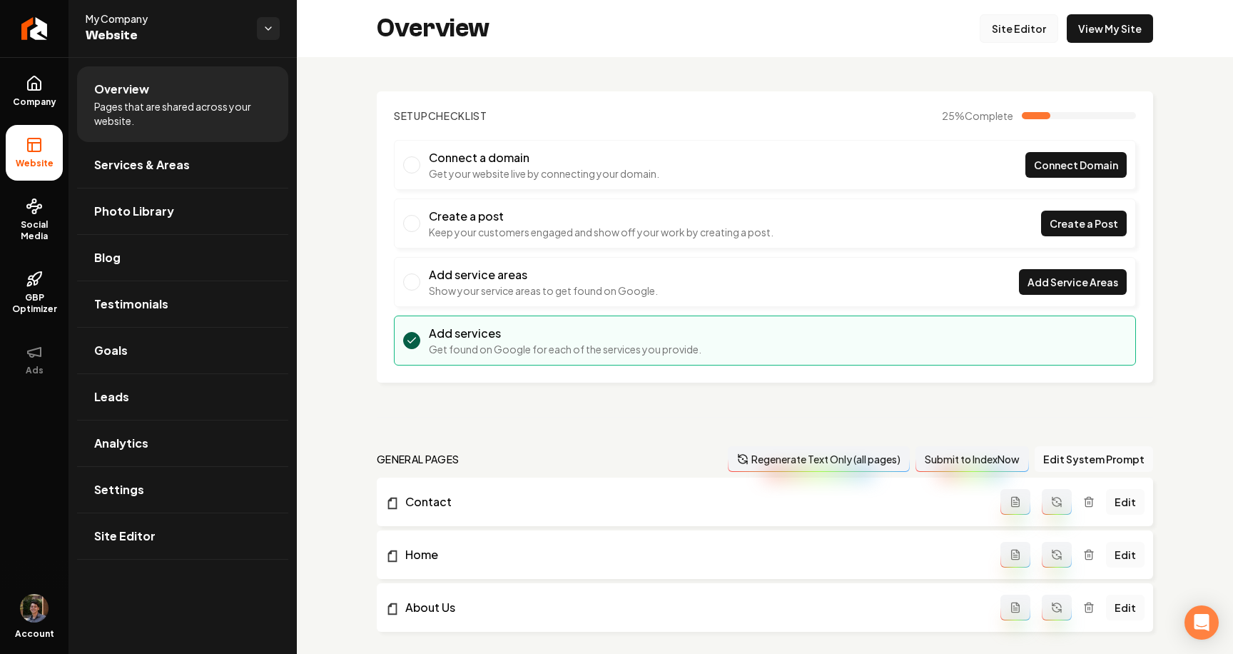
click at [1058, 26] on link "Site Editor" at bounding box center [1019, 28] width 79 height 29
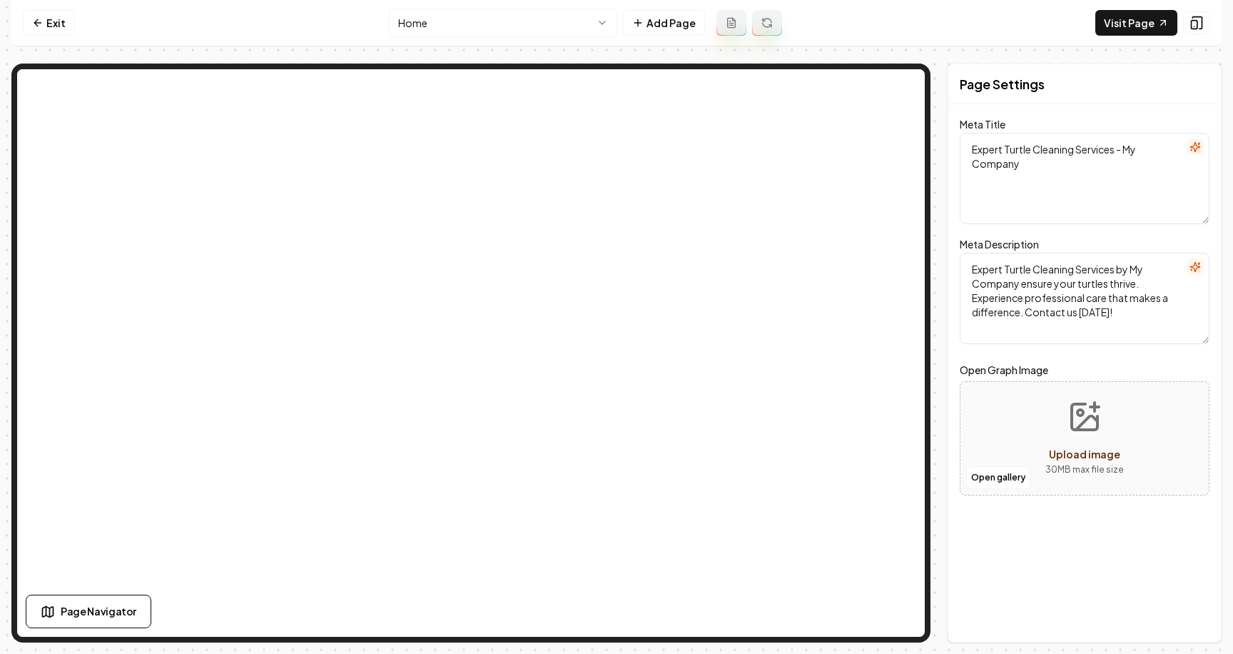
click at [762, 29] on button at bounding box center [767, 23] width 30 height 26
click at [768, 21] on icon at bounding box center [766, 22] width 11 height 11
click at [53, 31] on link "Exit" at bounding box center [49, 23] width 52 height 26
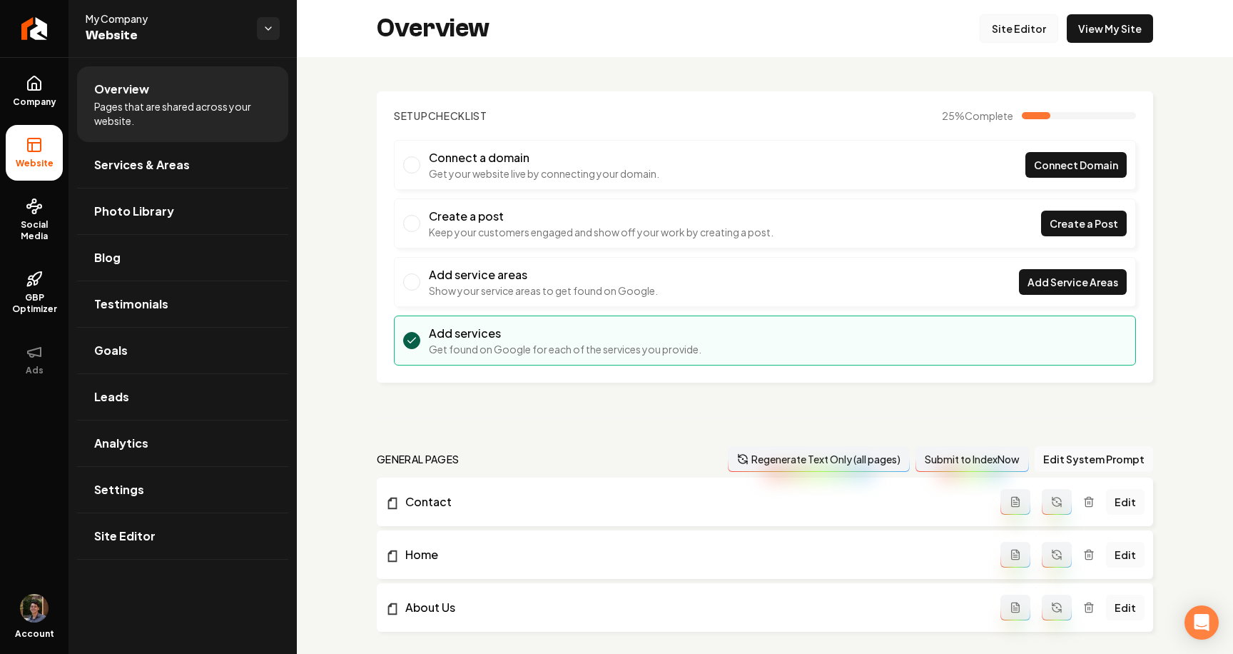
click at [1045, 32] on link "Site Editor" at bounding box center [1019, 28] width 79 height 29
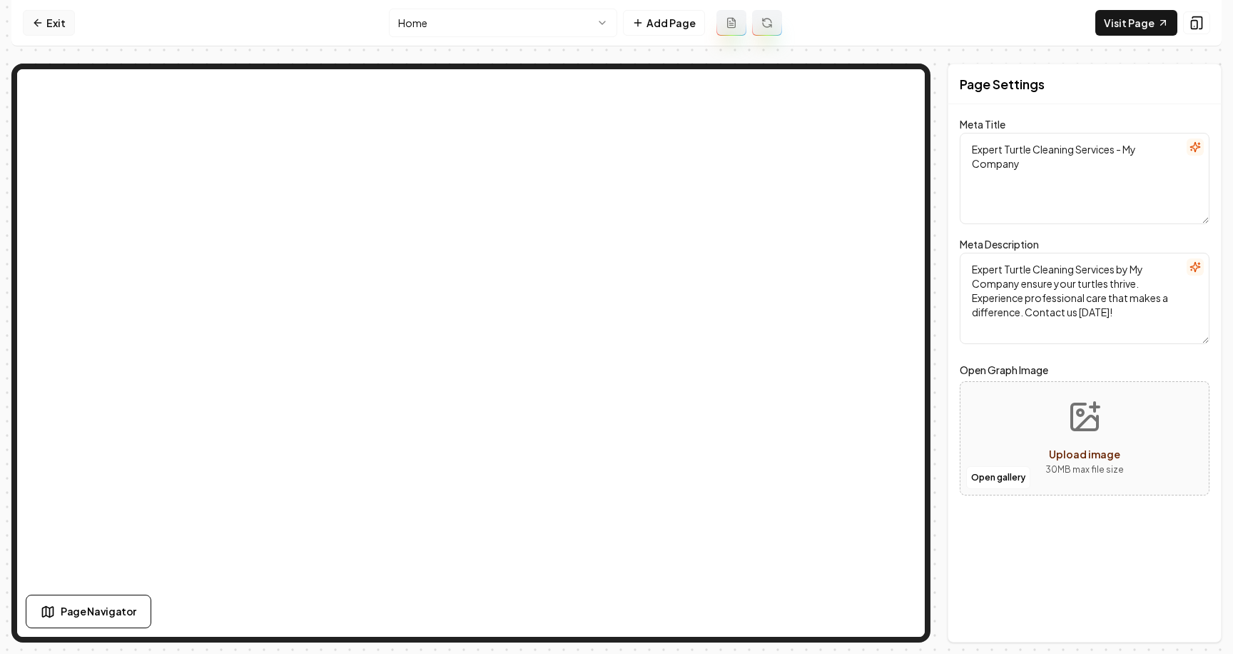
click at [66, 25] on link "Exit" at bounding box center [49, 23] width 52 height 26
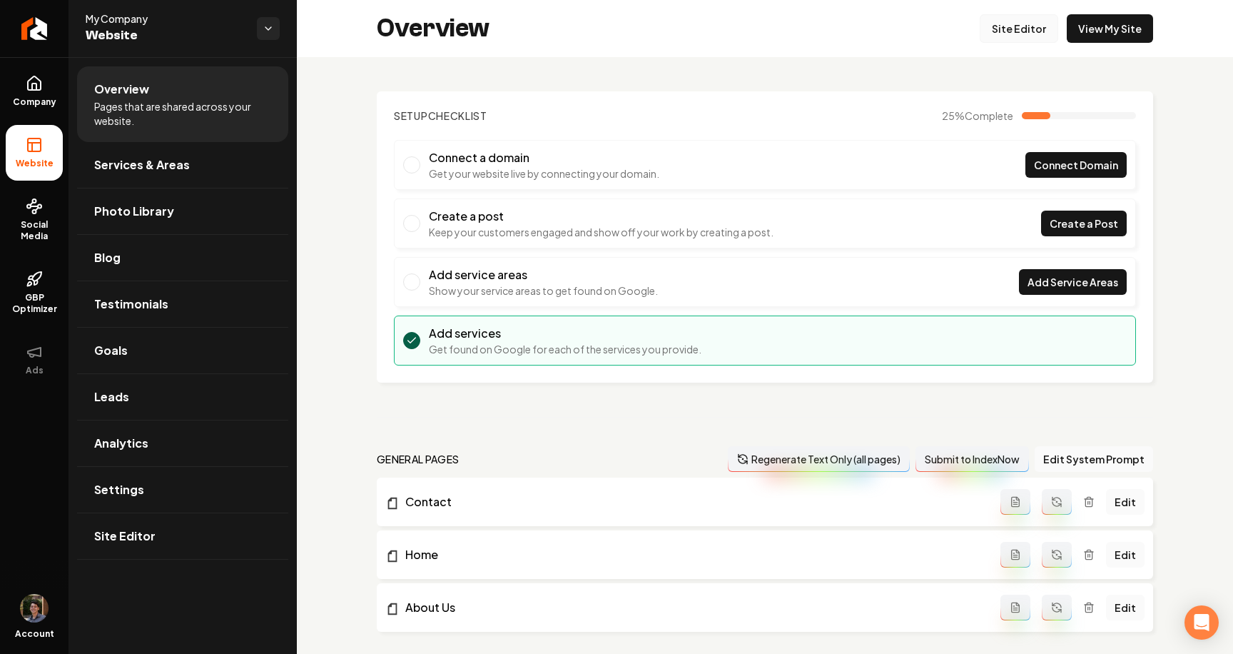
click at [1018, 28] on link "Site Editor" at bounding box center [1019, 28] width 79 height 29
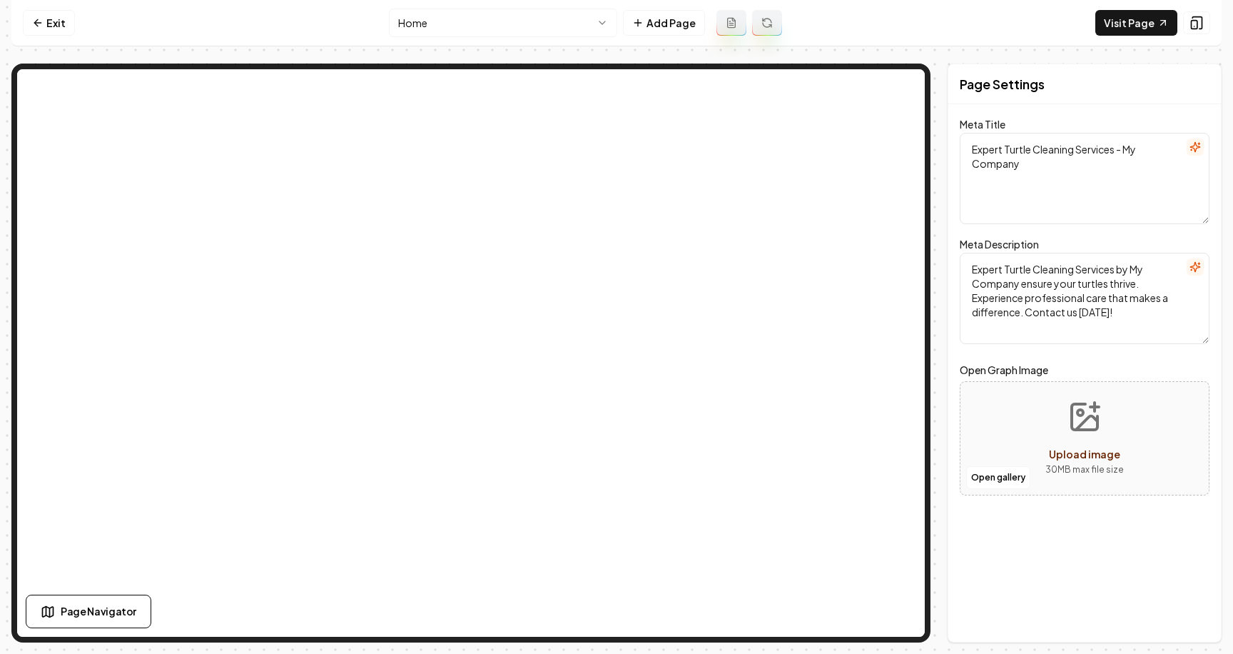
click at [765, 35] on button at bounding box center [767, 23] width 30 height 26
click at [756, 19] on button at bounding box center [767, 23] width 30 height 26
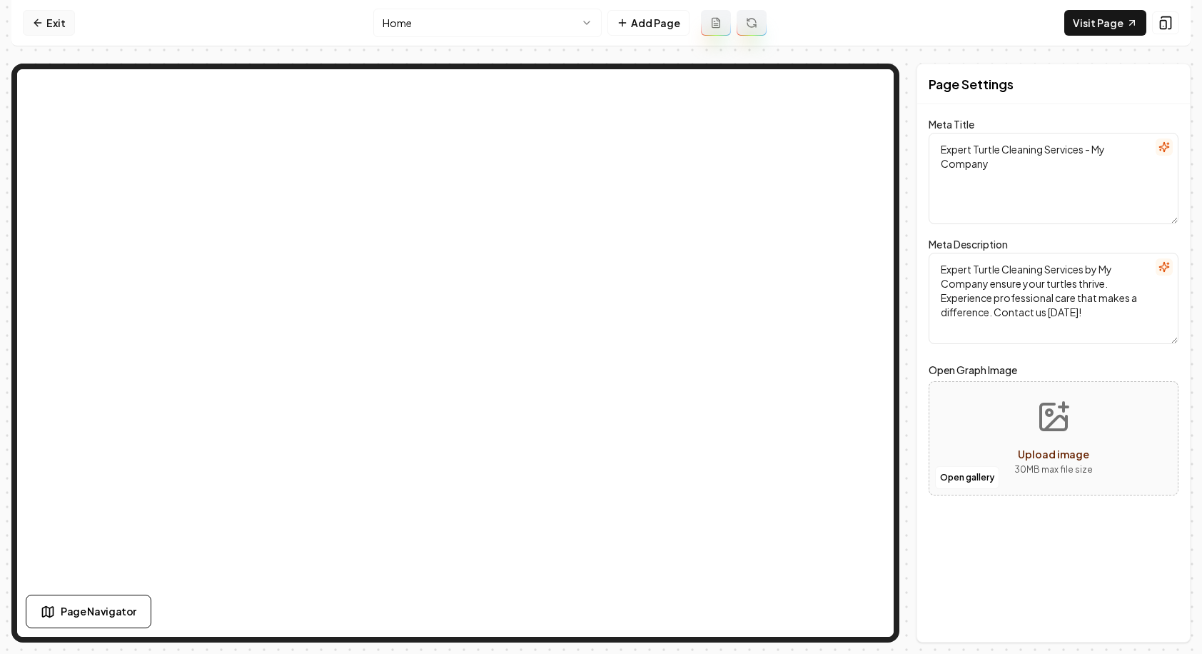
click at [53, 27] on link "Exit" at bounding box center [49, 23] width 52 height 26
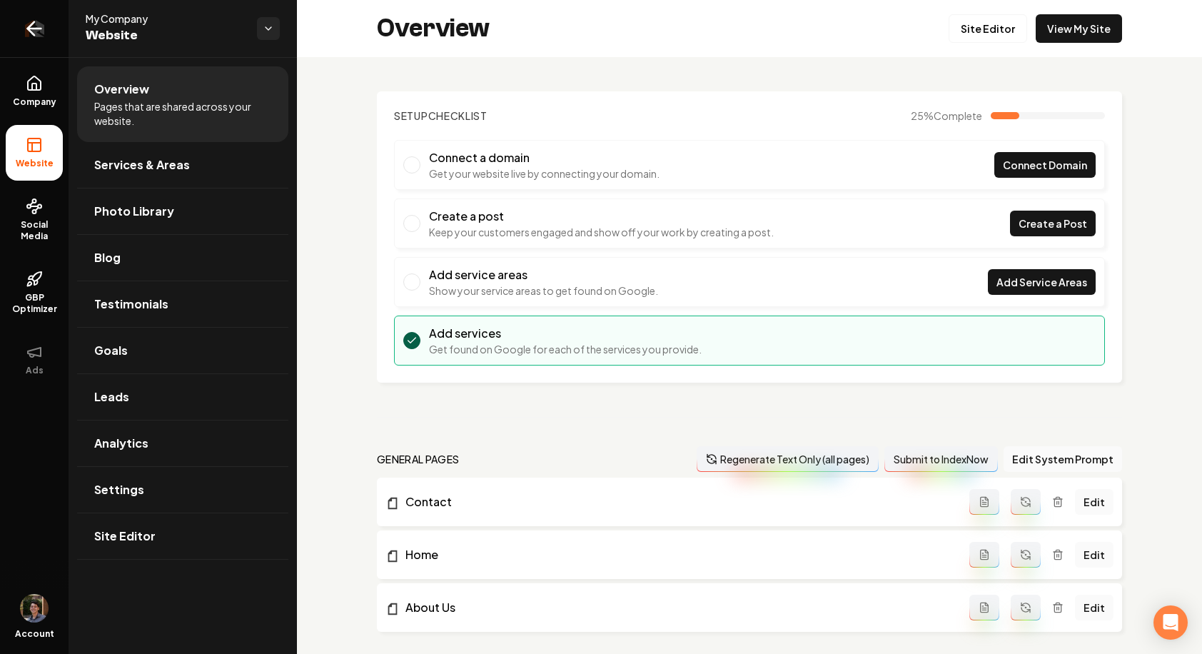
click at [43, 36] on icon "Return to dashboard" at bounding box center [34, 28] width 23 height 23
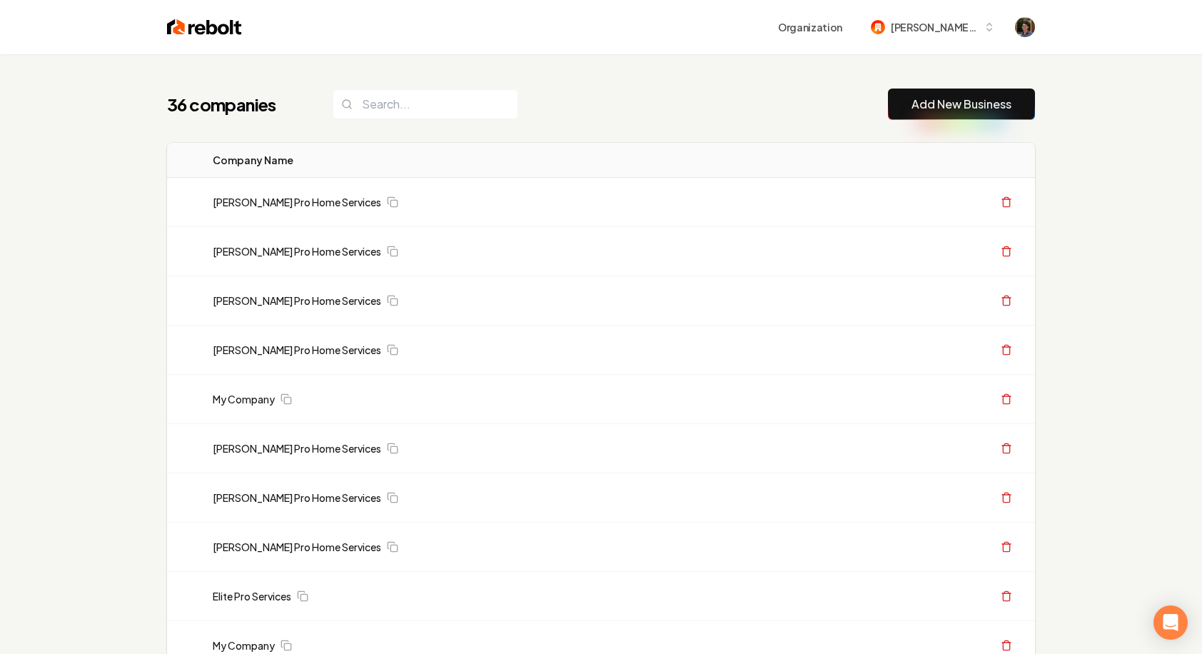
click at [928, 111] on link "Add New Business" at bounding box center [961, 104] width 100 height 17
click at [913, 92] on button "Add New Business" at bounding box center [961, 103] width 147 height 31
click at [953, 112] on link "Add New Business" at bounding box center [961, 104] width 100 height 17
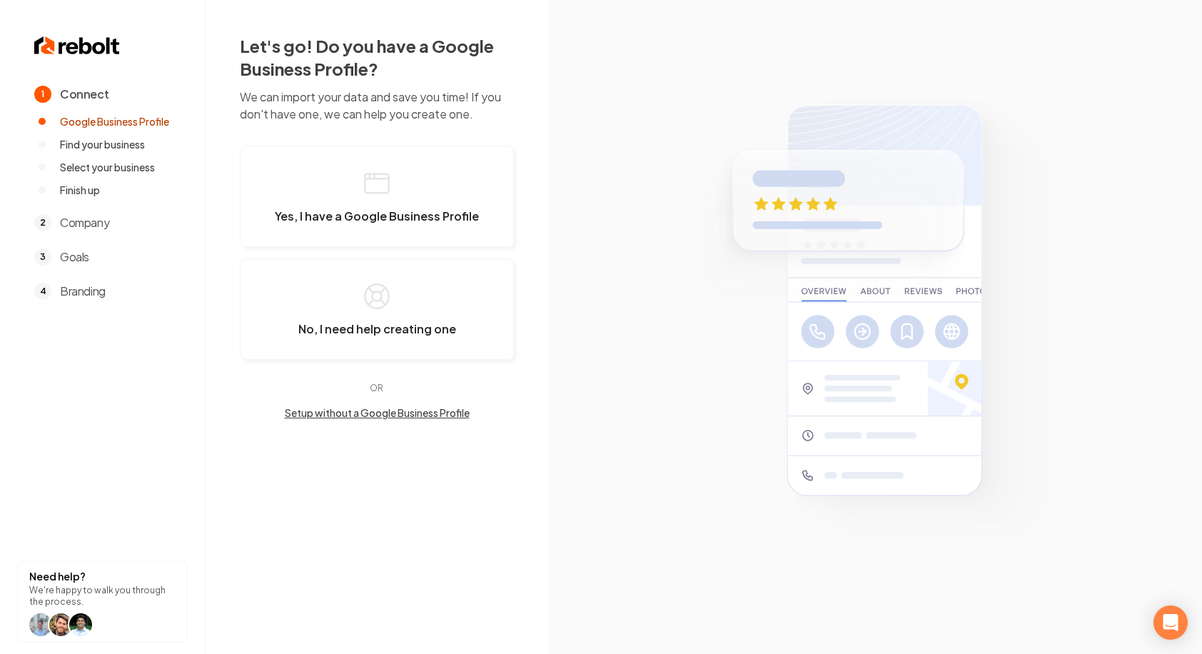
click at [450, 415] on button "Setup without a Google Business Profile" at bounding box center [377, 412] width 274 height 14
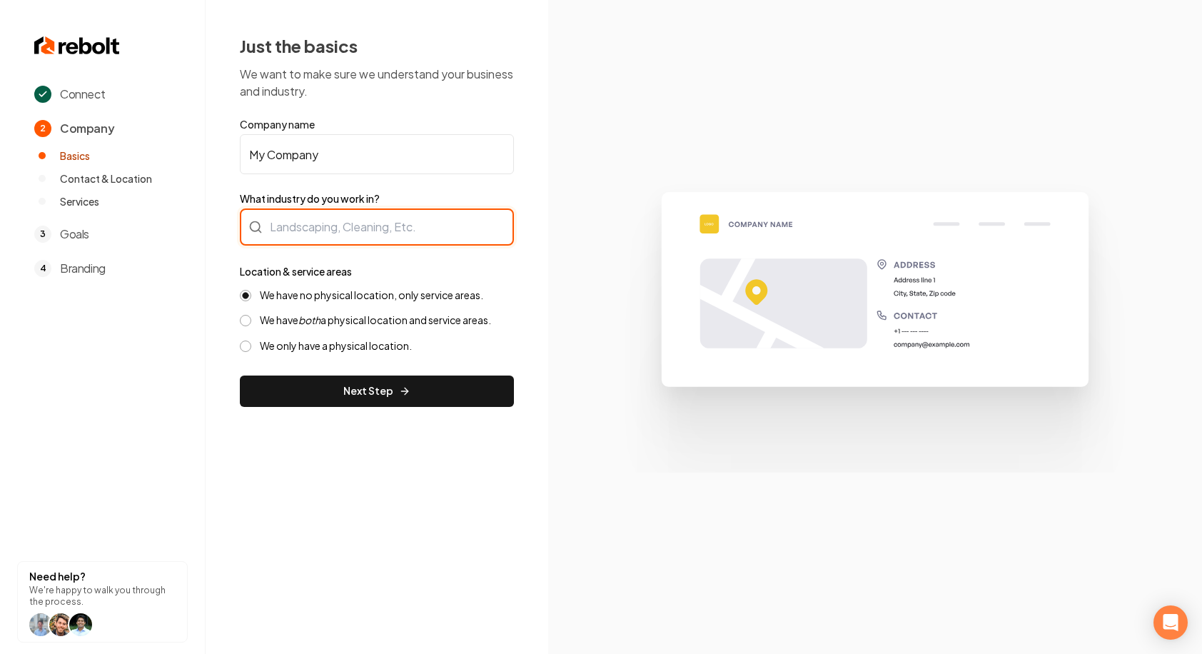
click at [367, 228] on div at bounding box center [377, 226] width 274 height 37
type input "headphone cleaning"
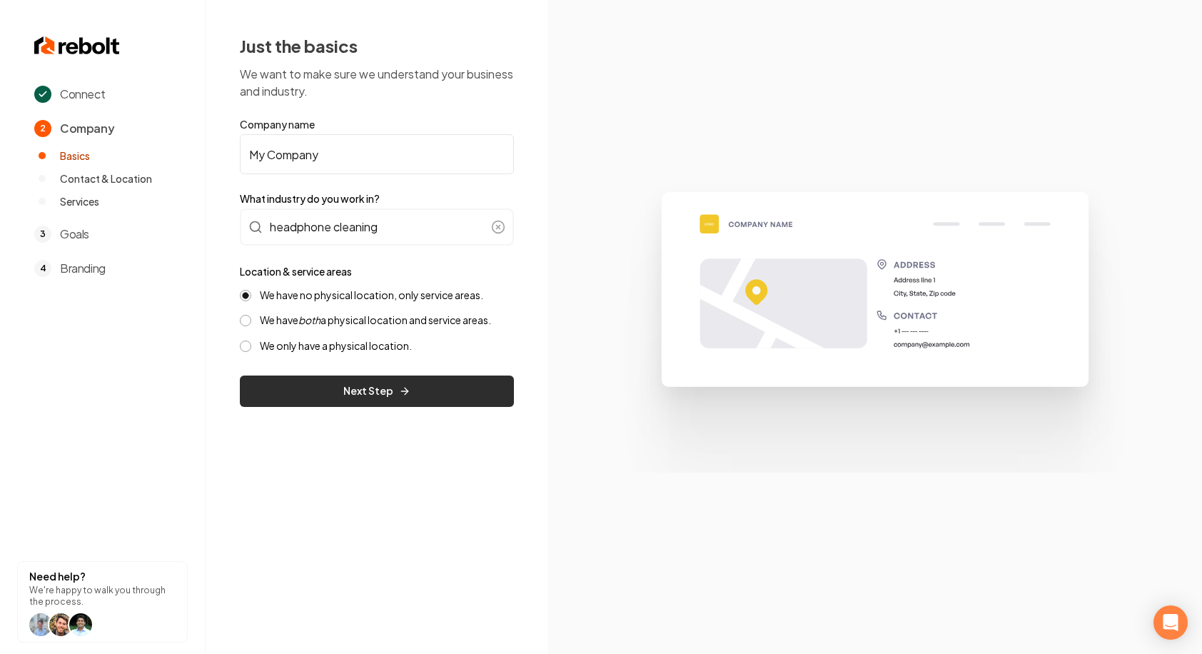
click at [382, 397] on button "Next Step" at bounding box center [377, 390] width 274 height 31
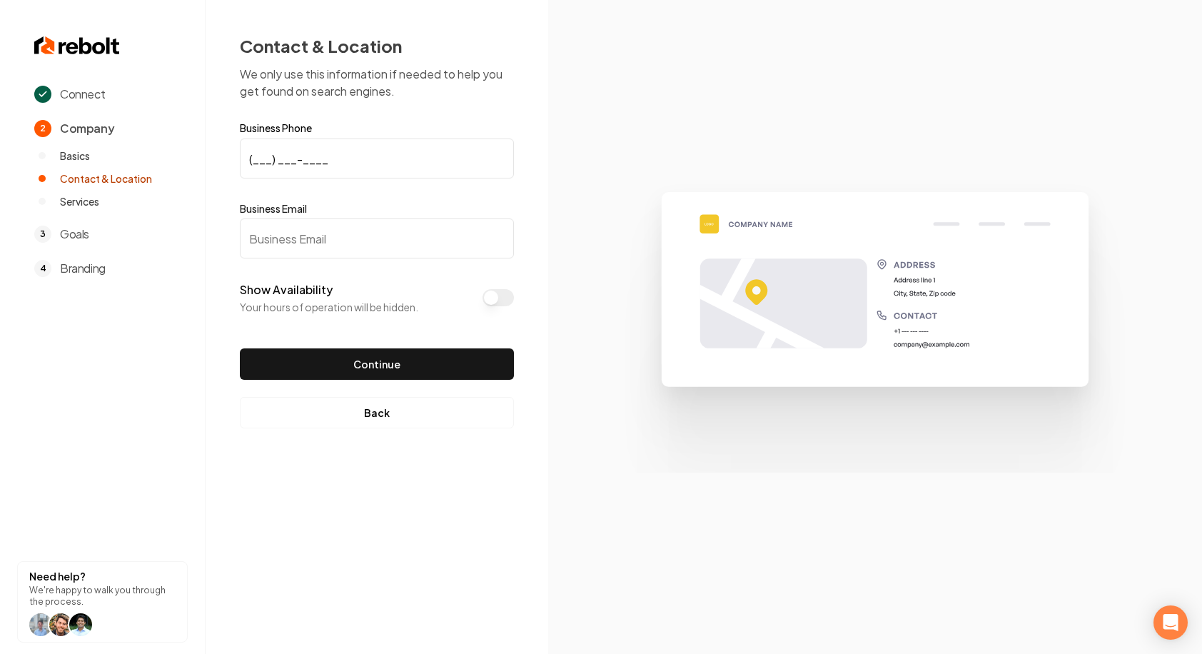
click at [347, 169] on input "(___) ___-____" at bounding box center [377, 158] width 274 height 40
type input "[PHONE_NUMBER]"
click at [342, 247] on input "Business Email" at bounding box center [377, 238] width 274 height 40
type input "[EMAIL_ADDRESS][DOMAIN_NAME]"
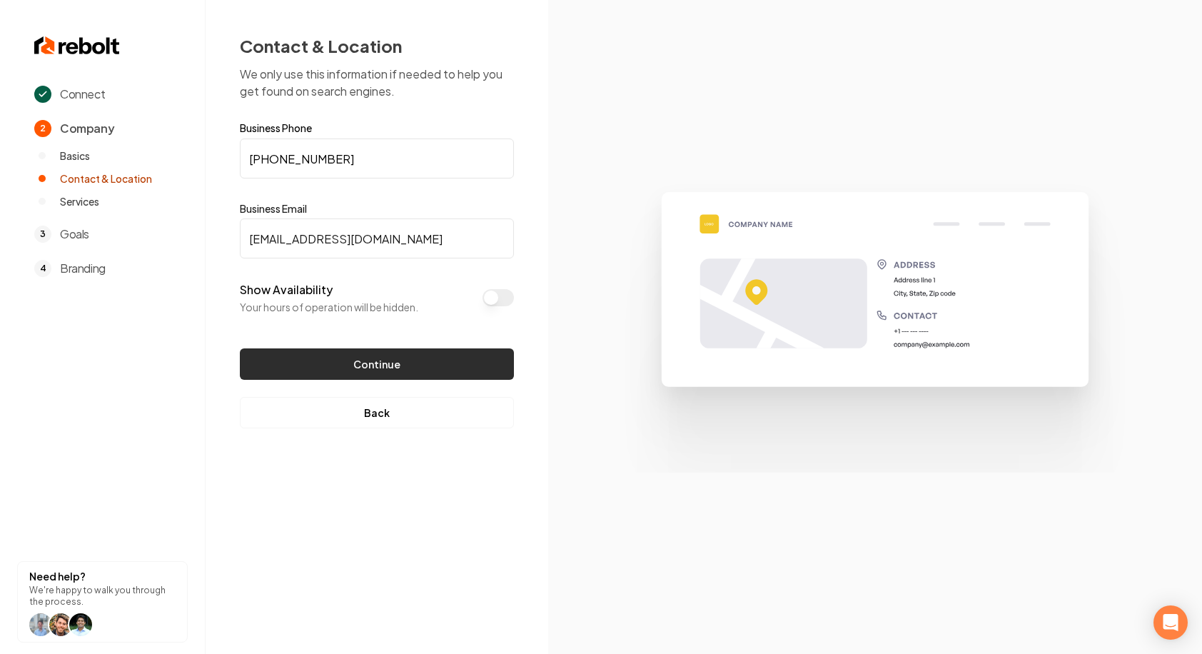
click at [369, 353] on button "Continue" at bounding box center [377, 363] width 274 height 31
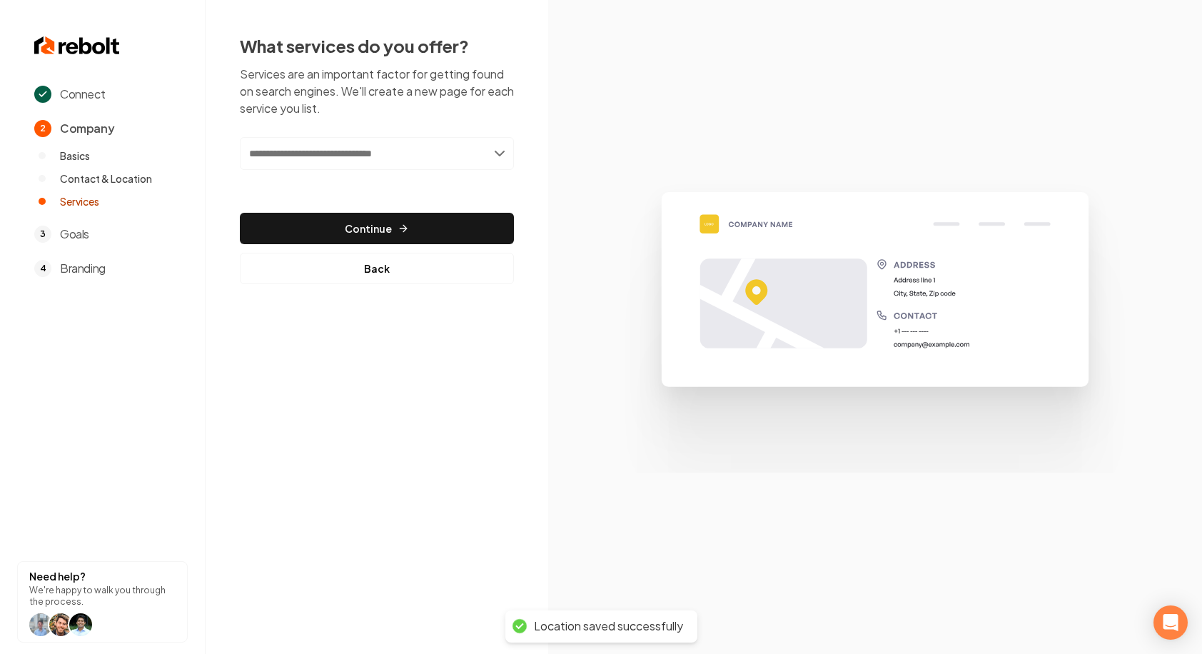
click at [362, 155] on input "text" at bounding box center [377, 153] width 274 height 33
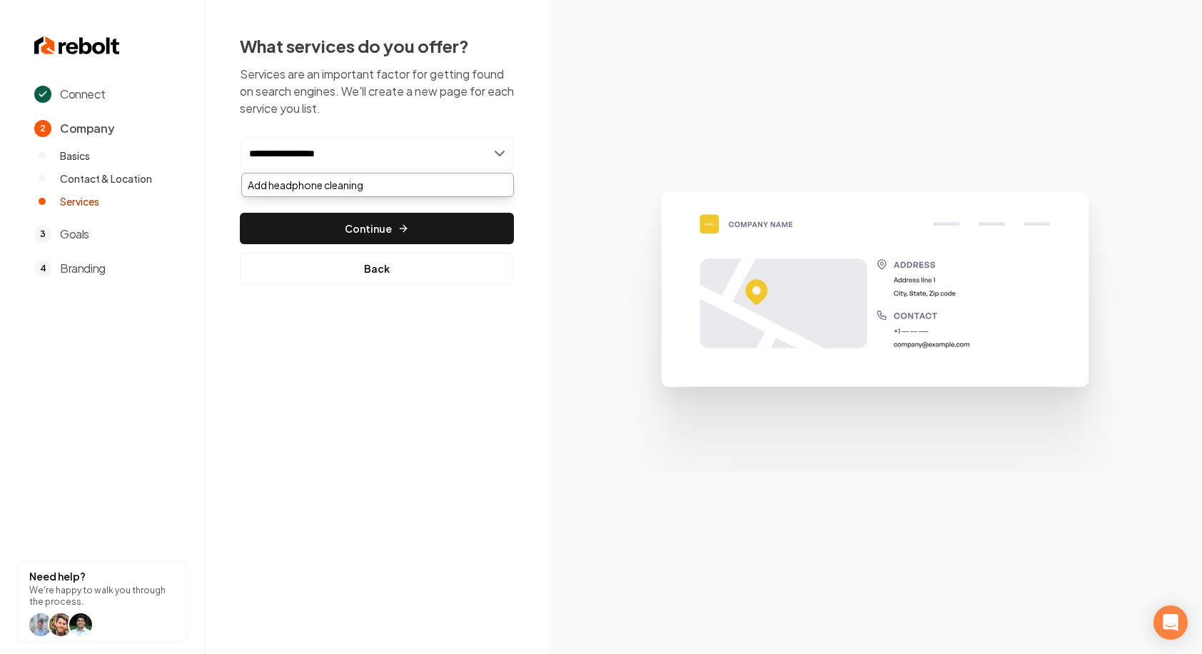
type input "**********"
click at [363, 173] on div "Add headphone cleaning" at bounding box center [377, 185] width 273 height 24
click at [361, 186] on div "Add headphone cleaning" at bounding box center [377, 184] width 271 height 23
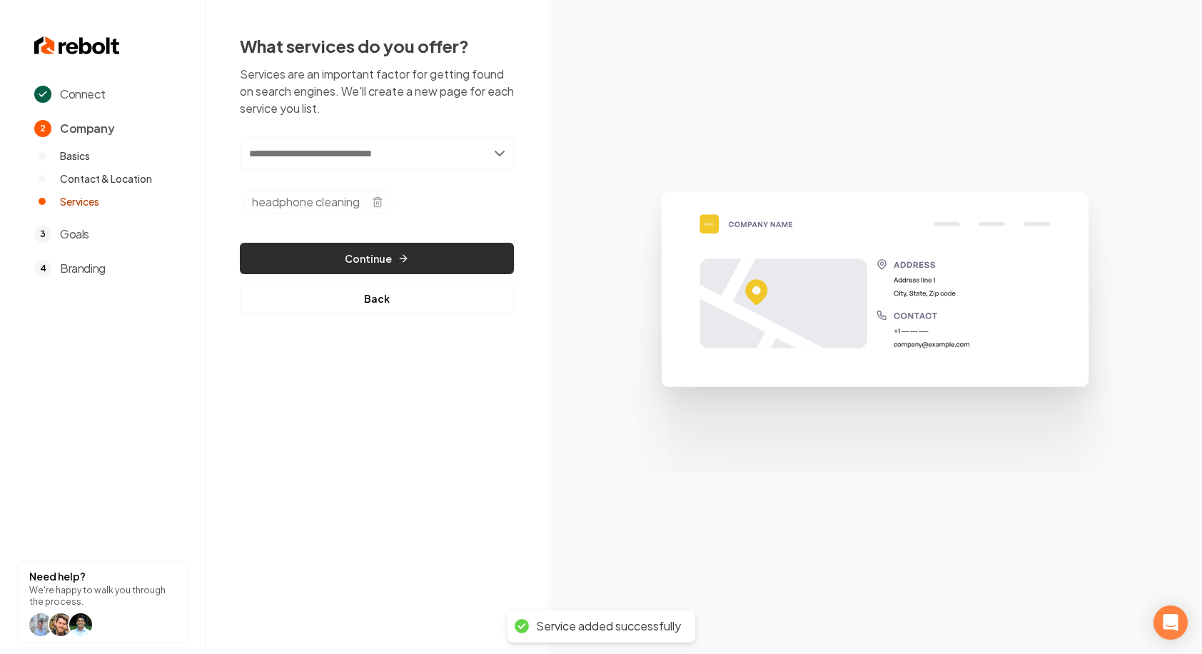
click at [375, 258] on button "Continue" at bounding box center [377, 258] width 274 height 31
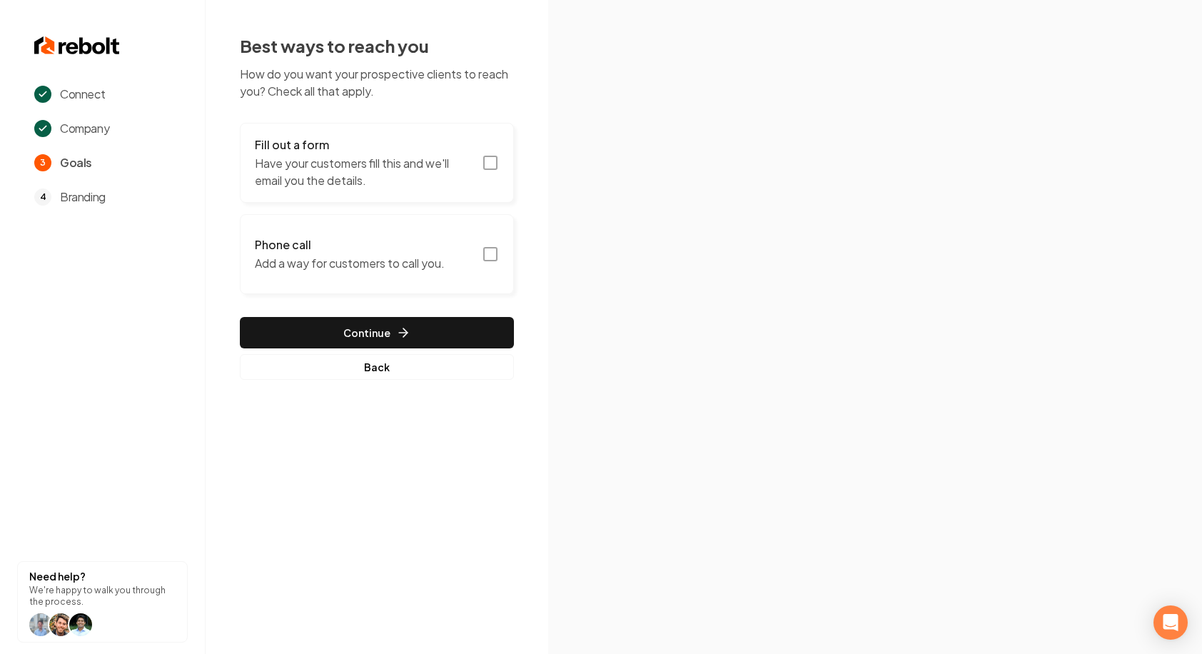
click at [390, 283] on button "Phone call Add a way for customers to call you." at bounding box center [377, 254] width 274 height 80
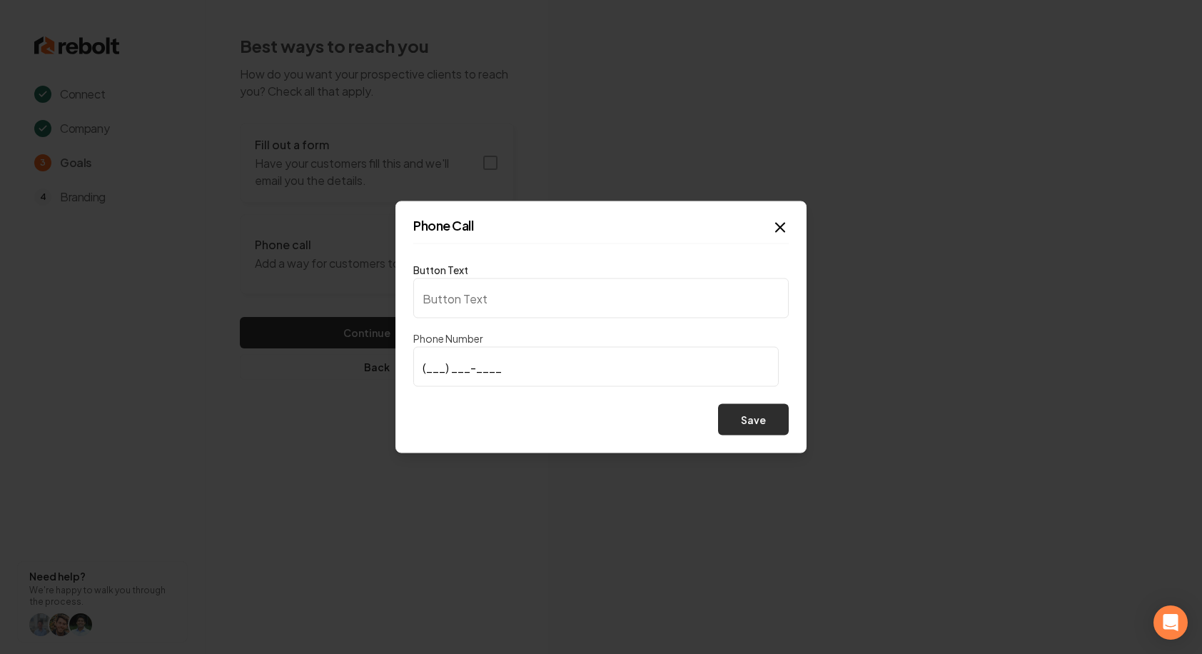
type input "Call us"
type input "[PHONE_NUMBER]"
click at [759, 420] on button "Save" at bounding box center [753, 419] width 71 height 31
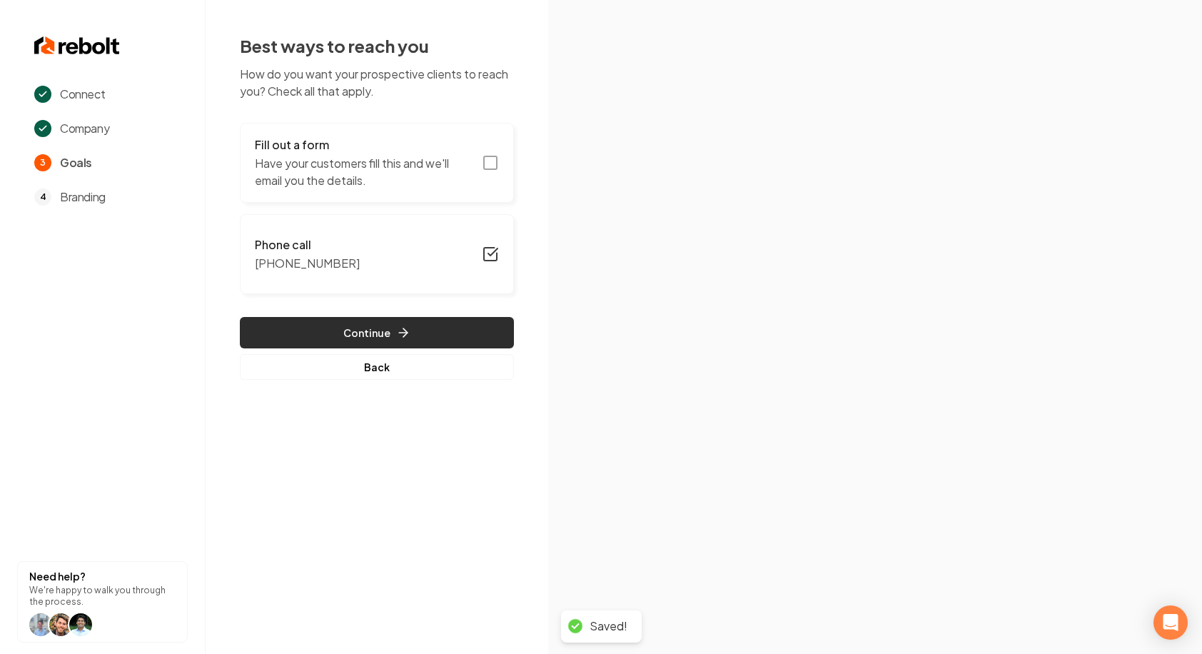
click at [431, 333] on button "Continue" at bounding box center [377, 332] width 274 height 31
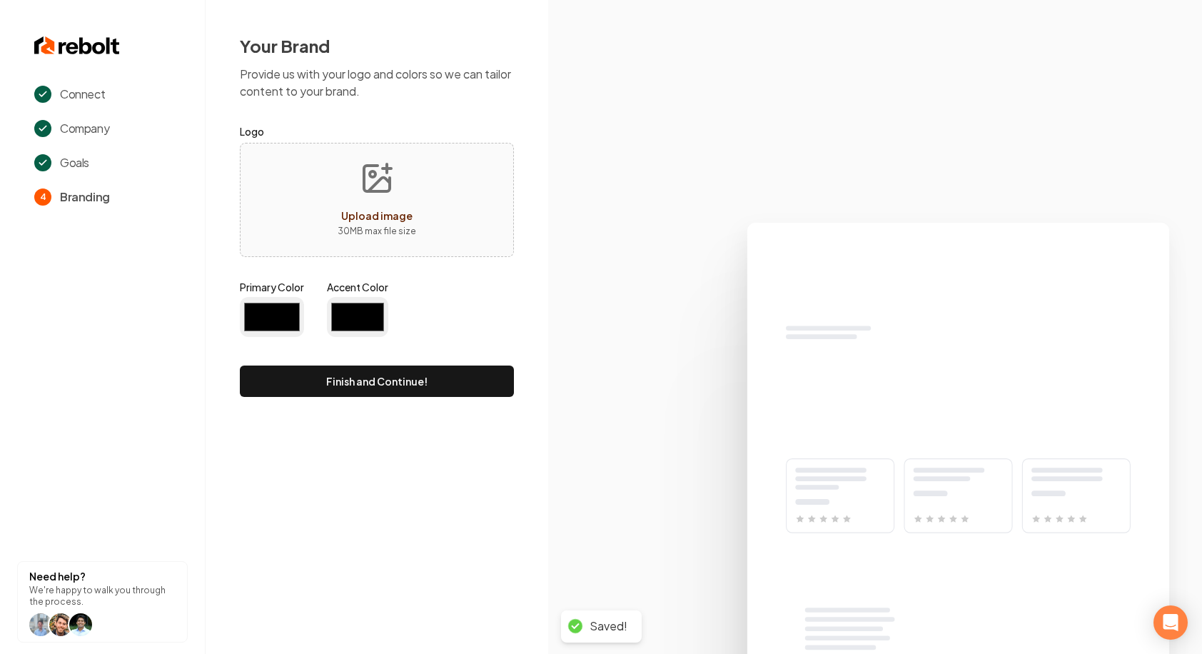
type input "#194d33"
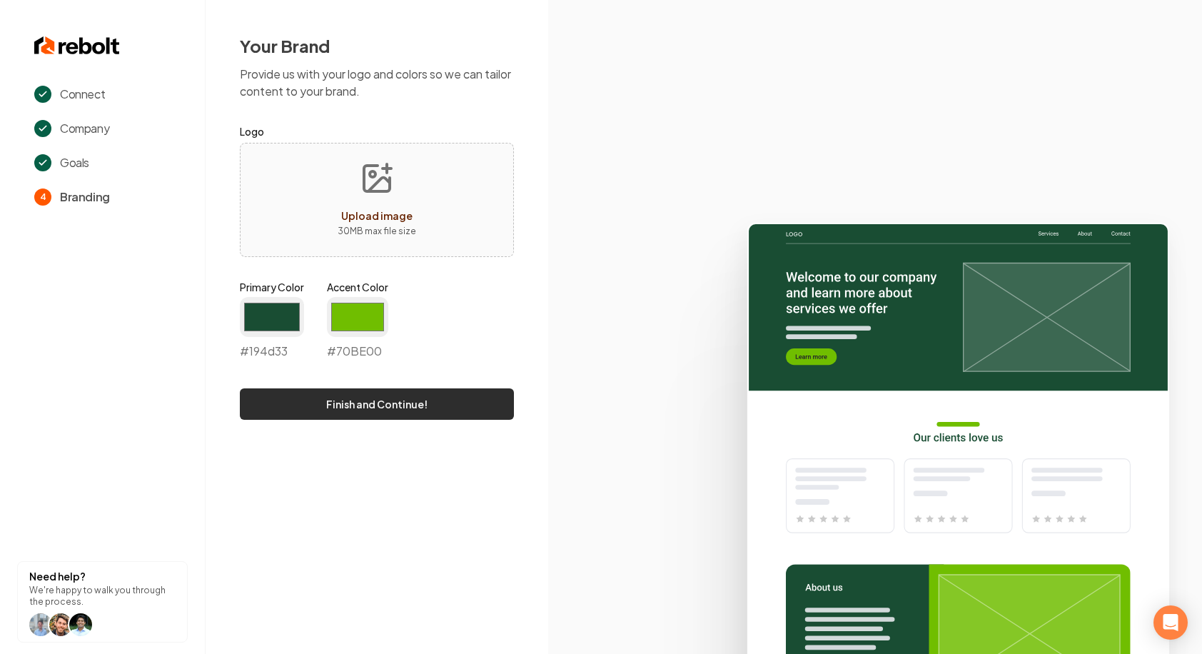
click at [427, 400] on button "Finish and Continue!" at bounding box center [377, 403] width 274 height 31
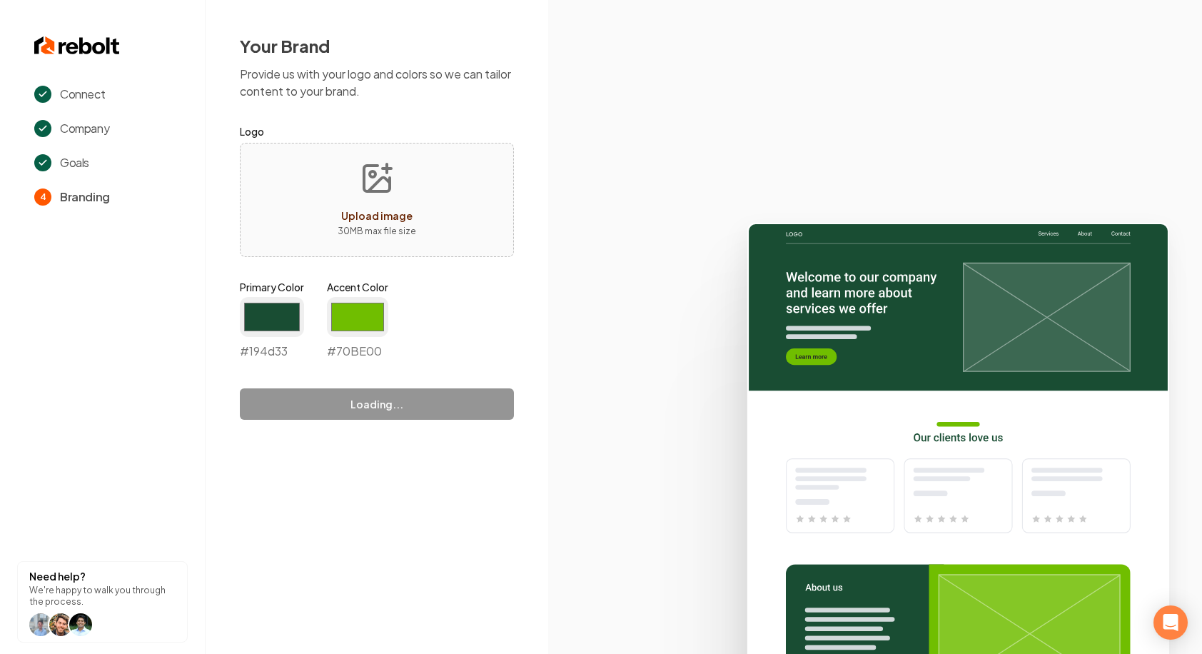
type input "#70be00"
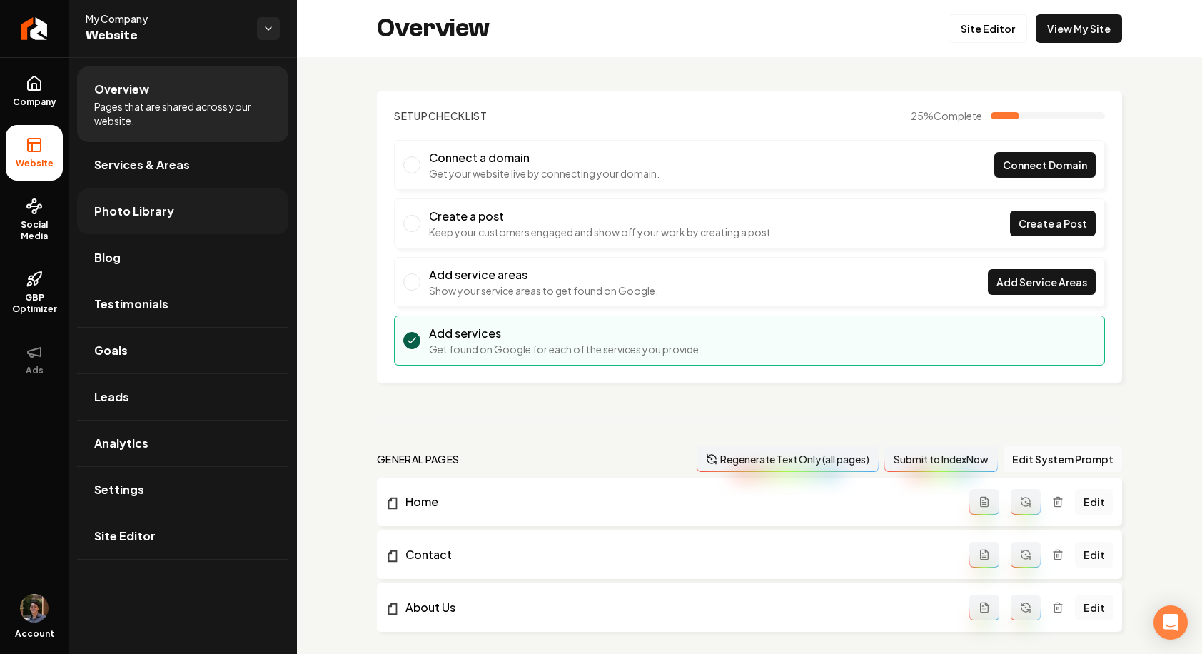
click at [221, 217] on link "Photo Library" at bounding box center [182, 211] width 211 height 46
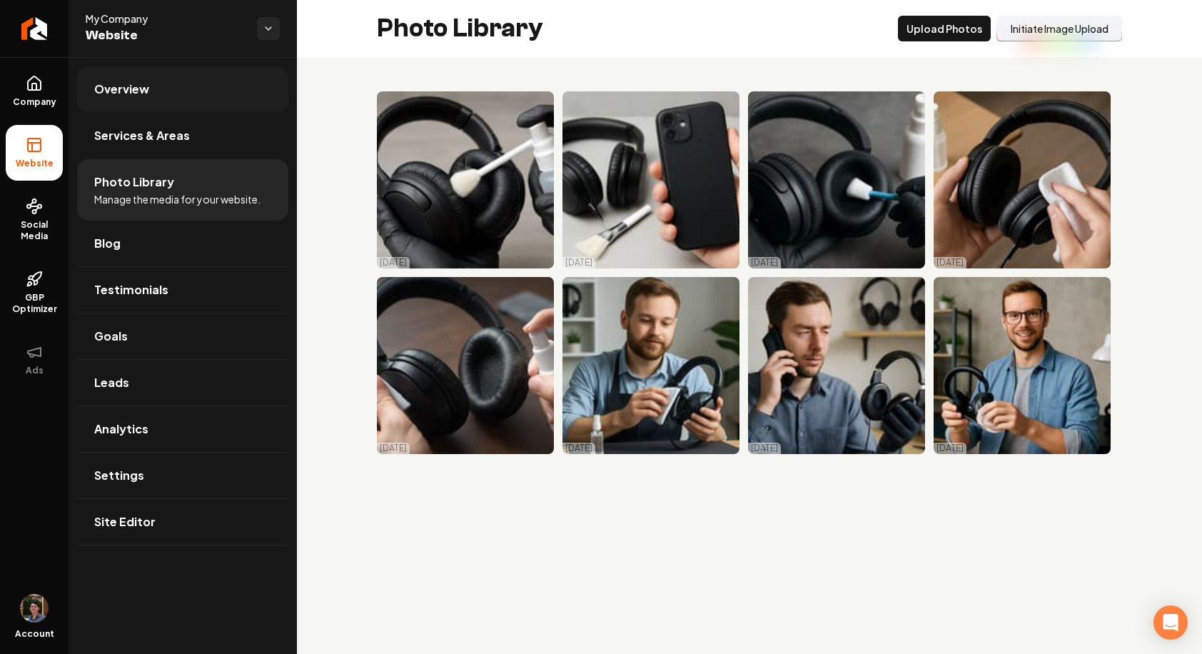
click at [181, 96] on link "Overview" at bounding box center [182, 89] width 211 height 46
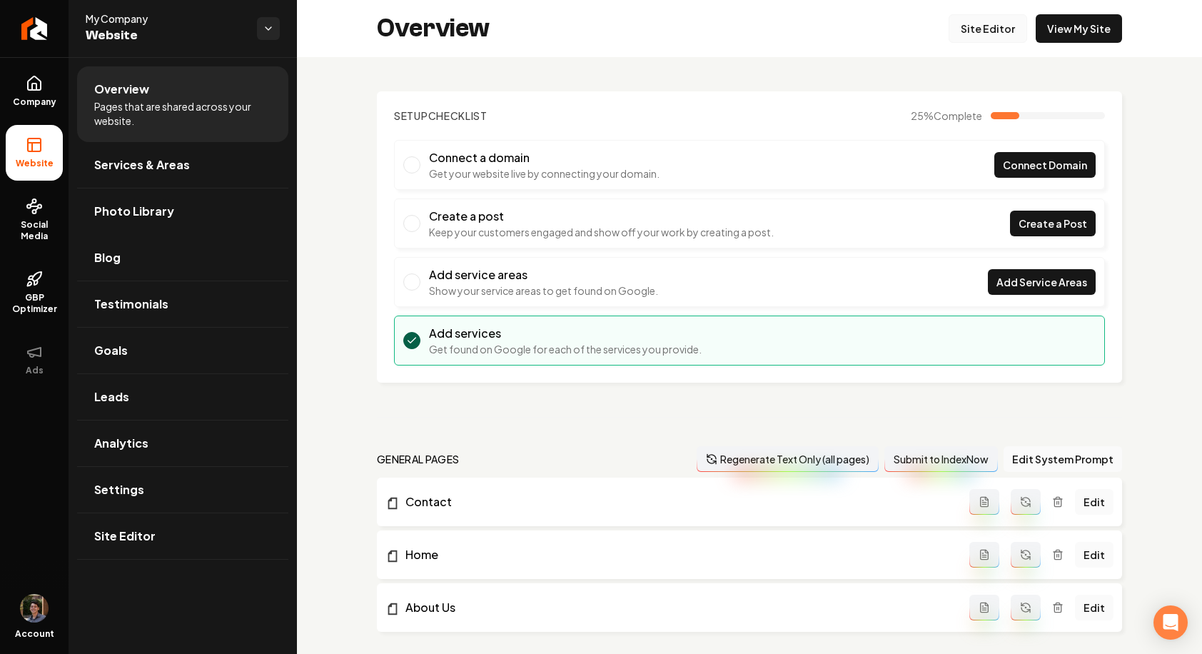
click at [991, 21] on link "Site Editor" at bounding box center [987, 28] width 79 height 29
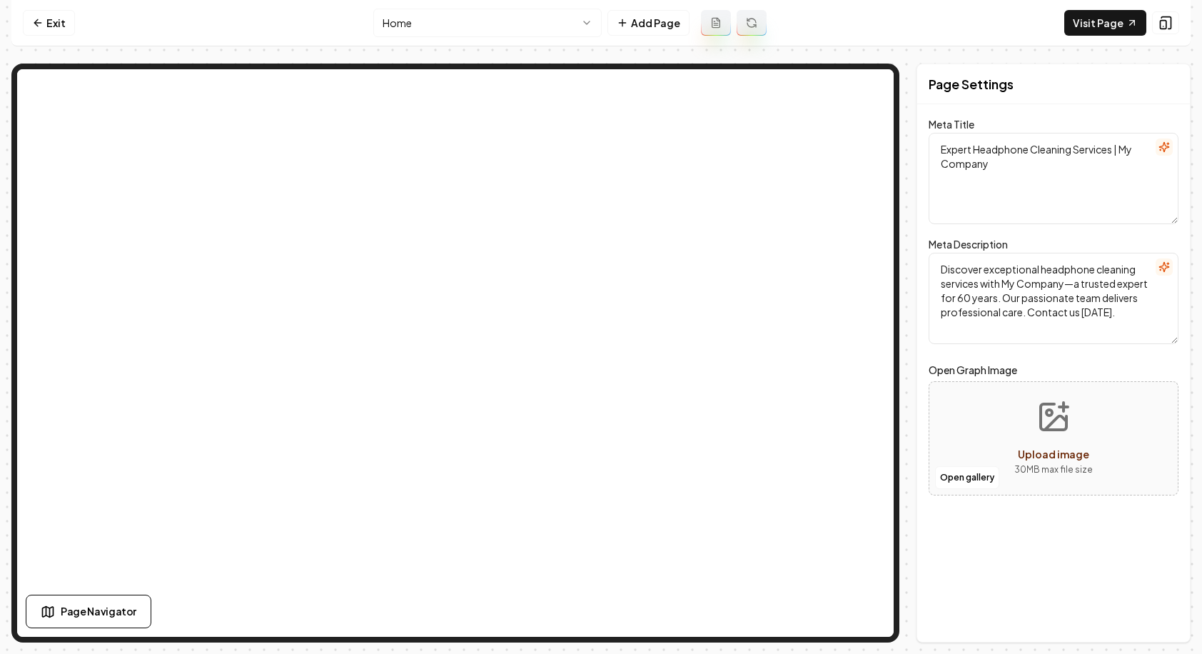
click at [743, 34] on button at bounding box center [751, 23] width 30 height 26
click at [51, 29] on link "Exit" at bounding box center [49, 23] width 52 height 26
